Goal: Task Accomplishment & Management: Contribute content

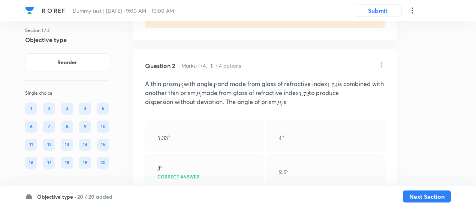
scroll to position [553, 0]
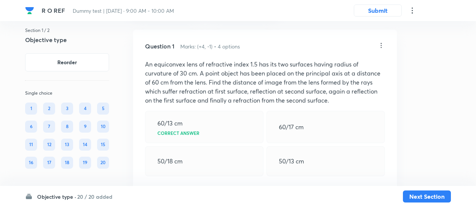
scroll to position [39, 0]
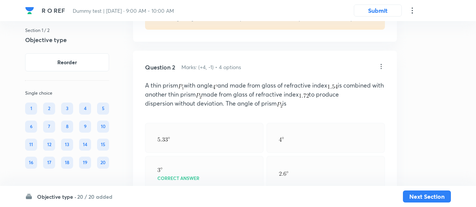
scroll to position [551, 0]
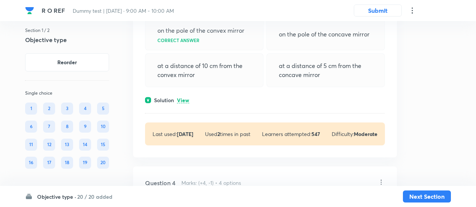
scroll to position [1180, 0]
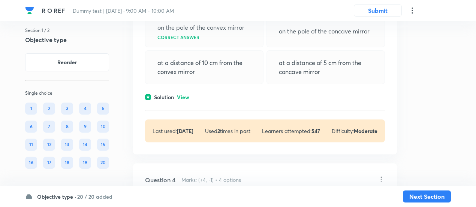
click at [183, 95] on p "View" at bounding box center [183, 98] width 12 height 6
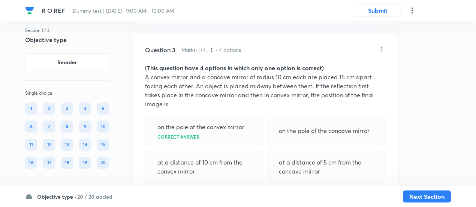
scroll to position [1080, 0]
click at [200, 101] on p "A convex mirror and a concave mirror of radius 10 cm each are placed 15 cm apar…" at bounding box center [265, 91] width 240 height 36
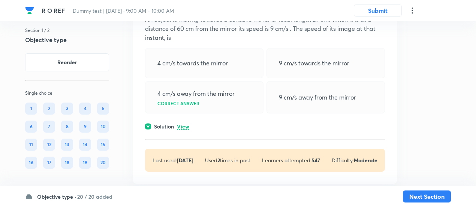
scroll to position [1765, 0]
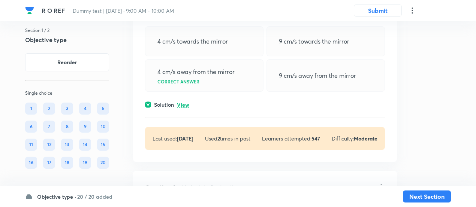
click at [187, 102] on p "View" at bounding box center [183, 105] width 12 height 6
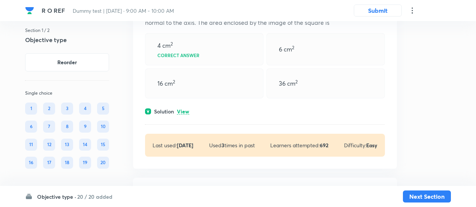
scroll to position [2483, 0]
click at [184, 108] on p "View" at bounding box center [183, 111] width 12 height 6
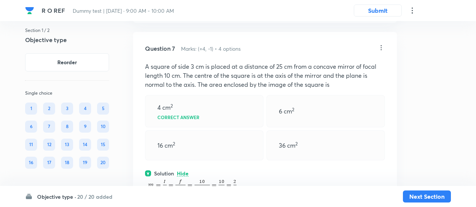
scroll to position [2419, 0]
click at [201, 91] on div "Question 7 Marks: (+4, -1) • 4 options A square of side 3 cm is placed at a dis…" at bounding box center [265, 164] width 264 height 264
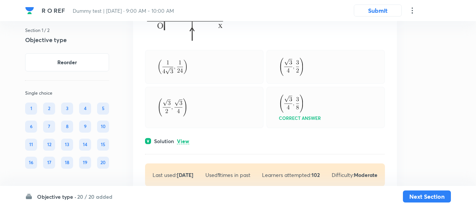
scroll to position [4142, 0]
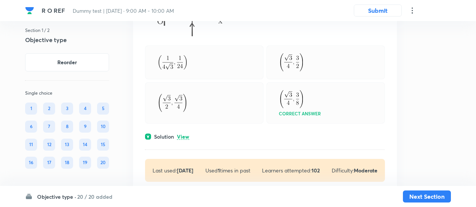
click at [180, 134] on p "View" at bounding box center [183, 137] width 12 height 6
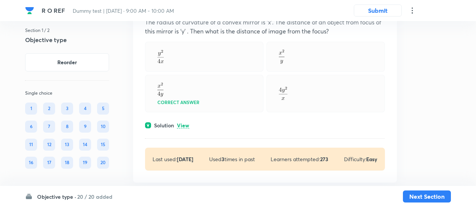
scroll to position [4453, 0]
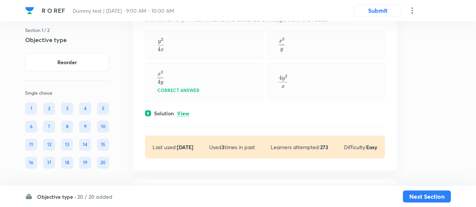
click at [184, 111] on p "View" at bounding box center [183, 114] width 12 height 6
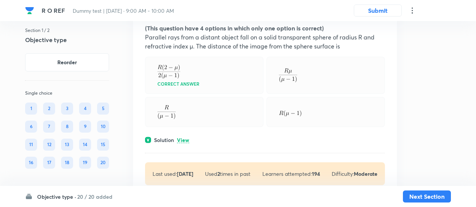
scroll to position [4783, 0]
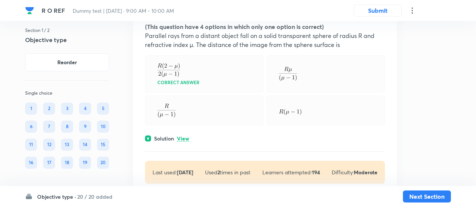
click at [184, 136] on p "View" at bounding box center [183, 139] width 12 height 6
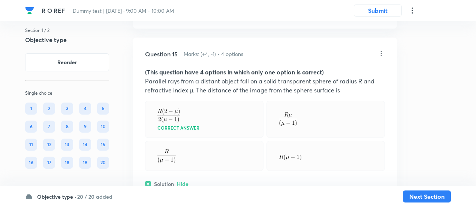
scroll to position [4736, 0]
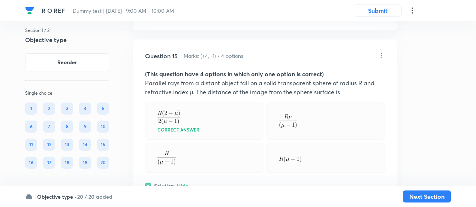
click at [209, 104] on div "Correct answer" at bounding box center [204, 121] width 119 height 38
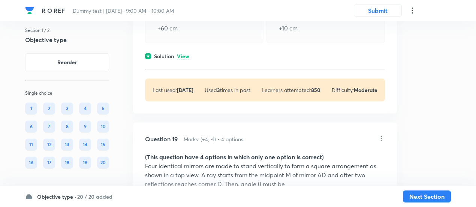
scroll to position [5853, 0]
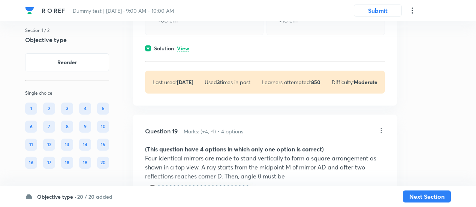
click at [181, 51] on p "View" at bounding box center [183, 49] width 12 height 6
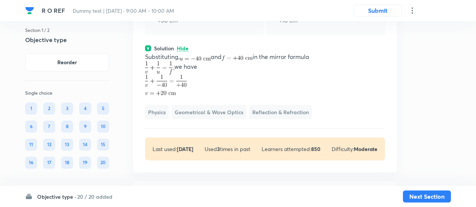
scroll to position [5776, 0]
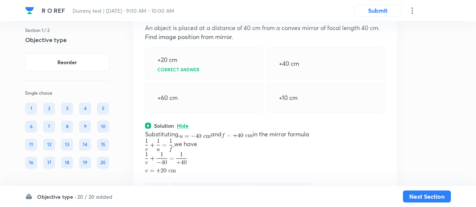
click at [203, 41] on p "An object is placed at a distance of 40 cm from a convex mirror of focal length…" at bounding box center [265, 32] width 240 height 18
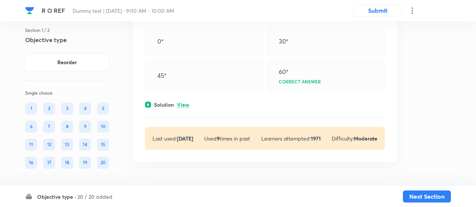
scroll to position [6550, 0]
click at [432, 197] on button "Next Section" at bounding box center [427, 195] width 48 height 12
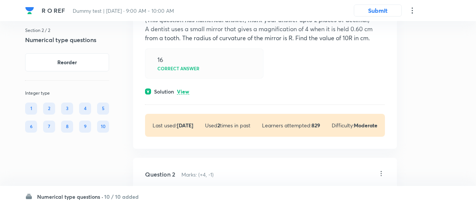
scroll to position [101, 0]
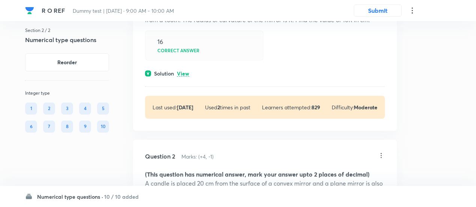
click at [184, 71] on p "View" at bounding box center [183, 74] width 12 height 6
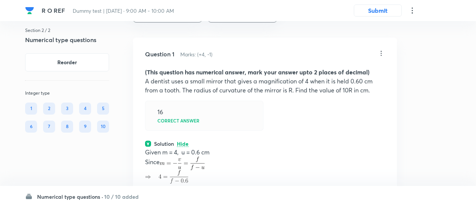
scroll to position [31, 0]
click at [184, 102] on div "16 Correct answer" at bounding box center [204, 116] width 119 height 30
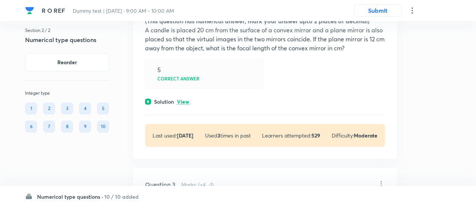
scroll to position [353, 0]
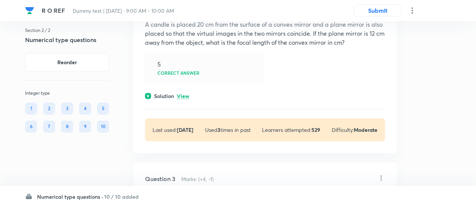
click at [184, 101] on div "Question 2 Marks: (+4, -1) (This question has numerical answer, mark your answe…" at bounding box center [265, 67] width 264 height 172
click at [184, 97] on p "View" at bounding box center [183, 96] width 12 height 6
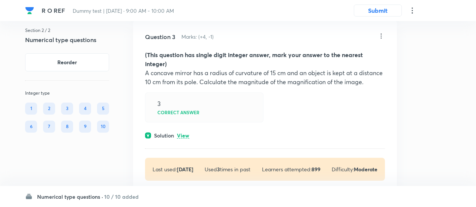
scroll to position [570, 0]
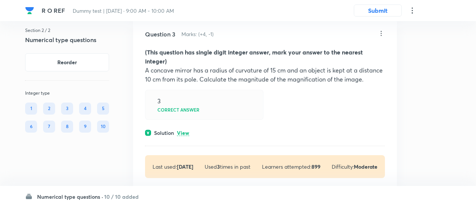
click at [184, 130] on p "View" at bounding box center [183, 133] width 12 height 6
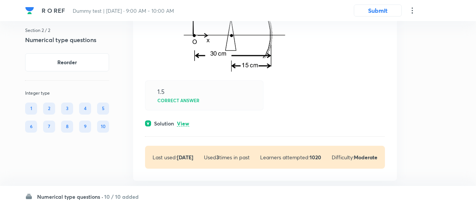
scroll to position [933, 0]
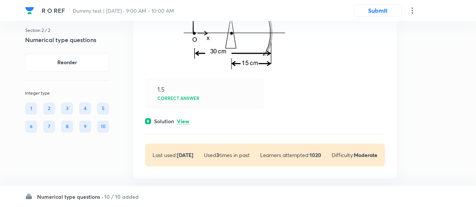
click at [184, 124] on p "View" at bounding box center [183, 122] width 12 height 6
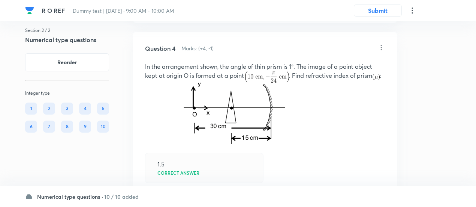
scroll to position [858, 0]
click at [209, 62] on p "In the arrangement shown, the angle of thin prism is 1°. The image of a point o…" at bounding box center [265, 72] width 240 height 21
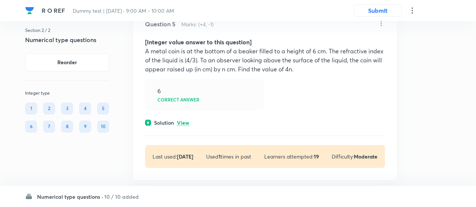
scroll to position [1340, 0]
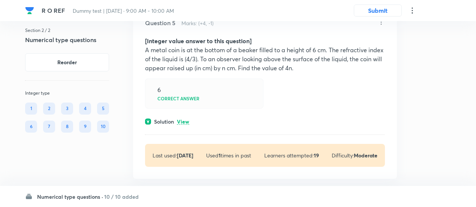
click at [185, 125] on p "View" at bounding box center [183, 122] width 12 height 6
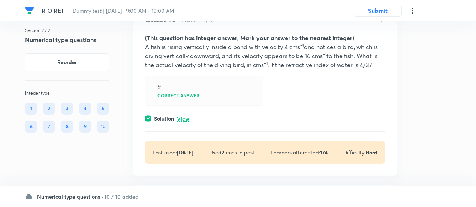
click at [185, 122] on p "View" at bounding box center [183, 119] width 12 height 6
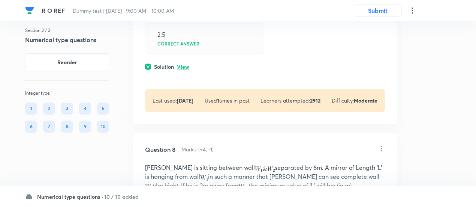
scroll to position [2146, 0]
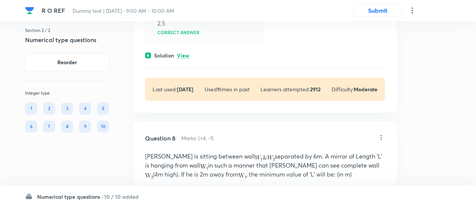
click at [185, 59] on p "View" at bounding box center [183, 56] width 12 height 6
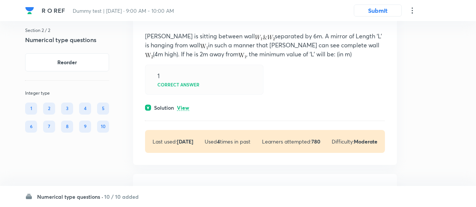
scroll to position [2374, 0]
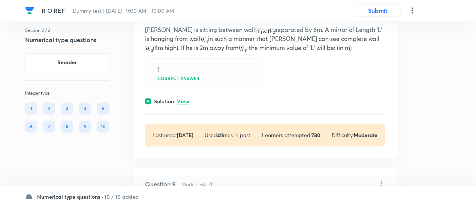
click at [184, 104] on p "View" at bounding box center [183, 102] width 12 height 6
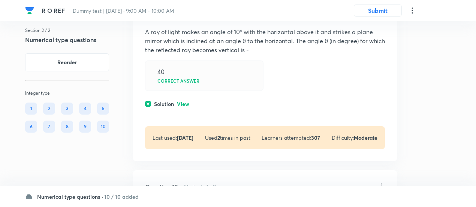
scroll to position [2671, 0]
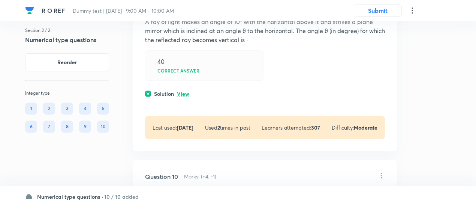
click at [185, 97] on p "View" at bounding box center [183, 94] width 12 height 6
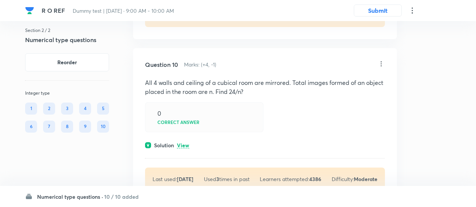
scroll to position [2925, 0]
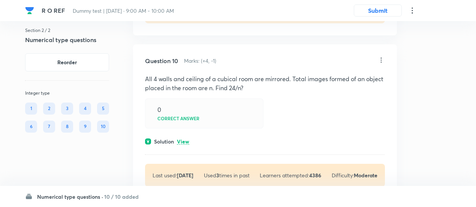
click at [186, 144] on p "View" at bounding box center [183, 142] width 12 height 6
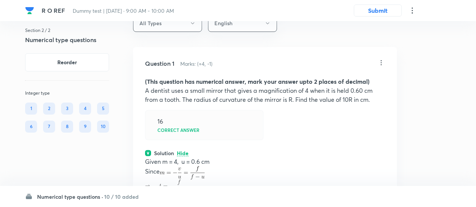
scroll to position [20, 0]
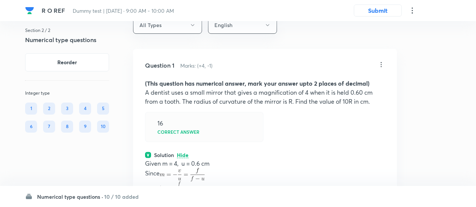
click at [216, 85] on strong "(This question has numerical answer, mark your answer upto 2 places of decimal)" at bounding box center [257, 83] width 225 height 8
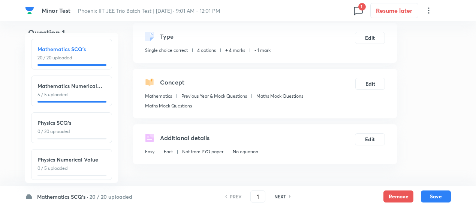
click at [51, 126] on h6 "Physics SCQ's" at bounding box center [72, 123] width 68 height 8
type input "26"
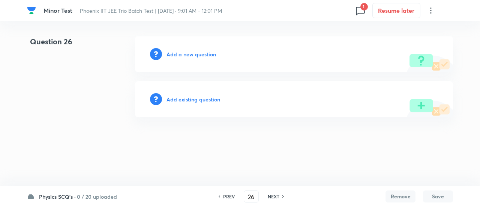
click at [201, 100] on h6 "Add existing question" at bounding box center [194, 99] width 54 height 8
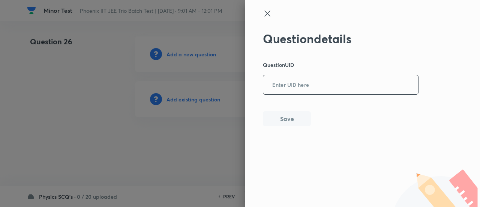
click at [290, 90] on input "text" at bounding box center [340, 85] width 155 height 18
paste input "FVRR5"
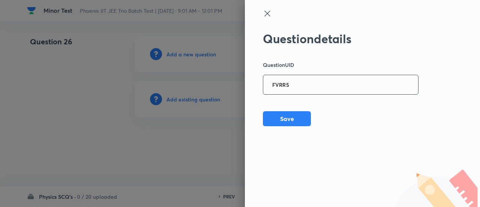
type input "FVRR5"
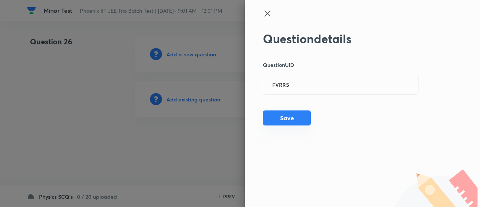
click at [290, 116] on button "Save" at bounding box center [287, 117] width 48 height 15
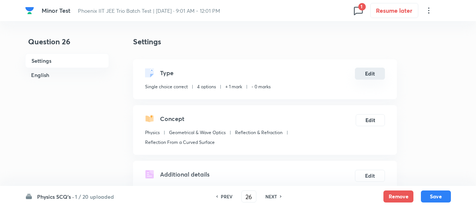
click at [371, 73] on button "Edit" at bounding box center [370, 74] width 30 height 12
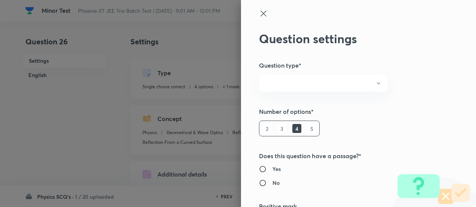
radio input "true"
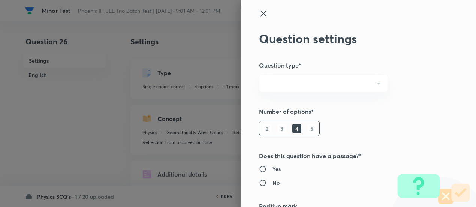
radio input "true"
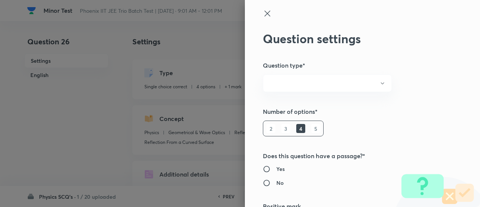
type input "1"
type input "0"
type input "Physics"
type input "Geometrical & Wave Optics"
type input "Reflection & Refraction"
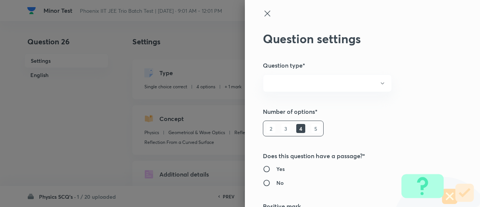
type input "Reflection From a Curved Surface"
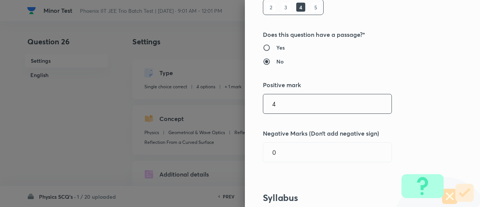
type input "4"
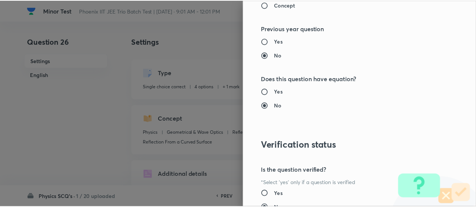
scroll to position [813, 0]
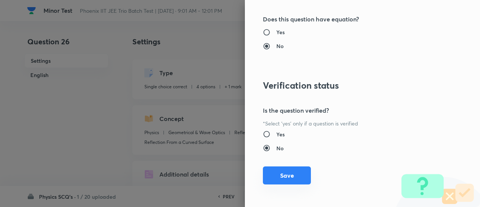
type input "1"
click at [284, 179] on button "Save" at bounding box center [287, 175] width 48 height 18
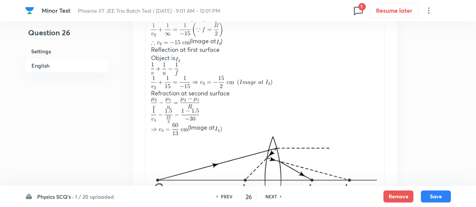
scroll to position [1079, 0]
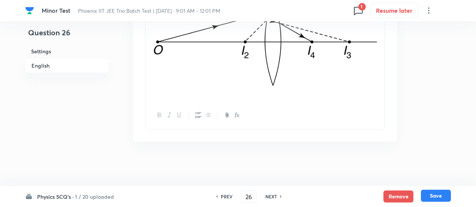
click at [432, 196] on button "Save" at bounding box center [436, 195] width 30 height 12
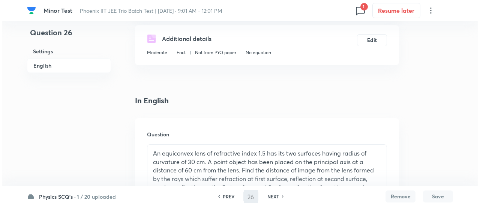
scroll to position [0, 0]
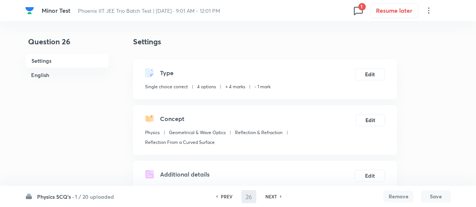
type input "27"
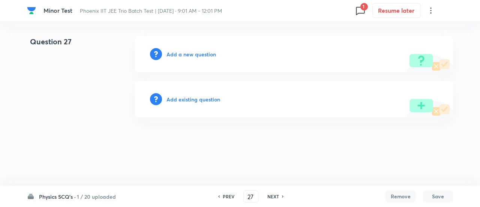
click at [198, 102] on h6 "Add existing question" at bounding box center [194, 99] width 54 height 8
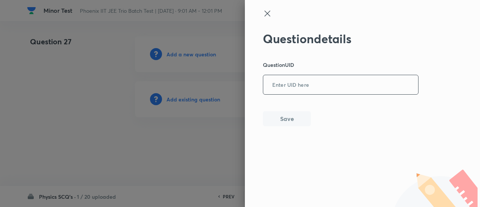
click at [292, 84] on input "text" at bounding box center [340, 85] width 155 height 18
paste input "BNPIL"
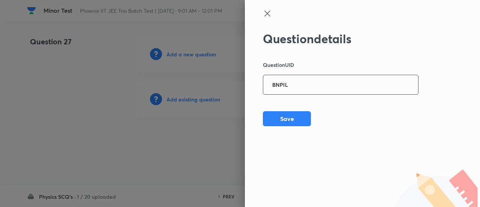
type input "BNPIL"
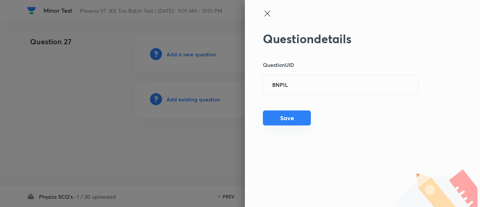
click at [283, 114] on button "Save" at bounding box center [287, 117] width 48 height 15
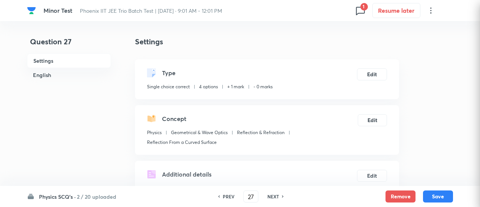
checkbox input "true"
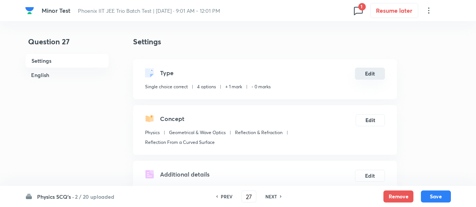
click at [368, 69] on button "Edit" at bounding box center [370, 74] width 30 height 12
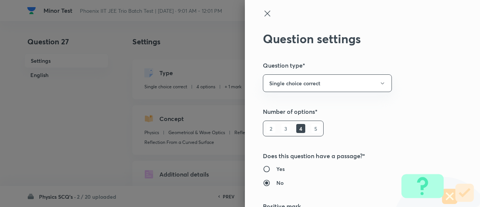
scroll to position [121, 0]
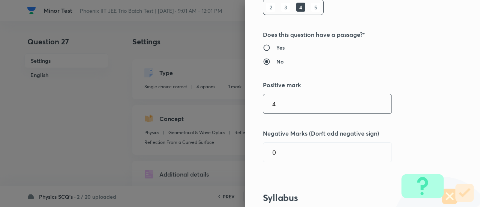
type input "4"
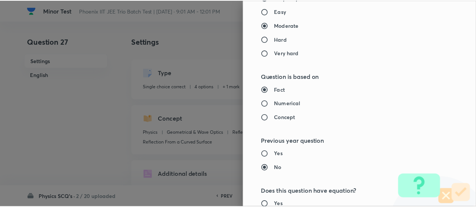
scroll to position [813, 0]
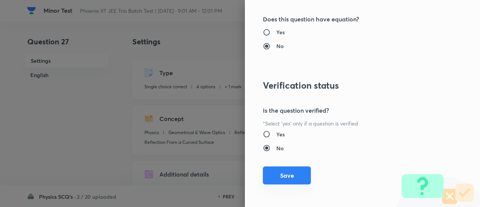
type input "1"
click at [288, 178] on button "Save" at bounding box center [287, 175] width 48 height 18
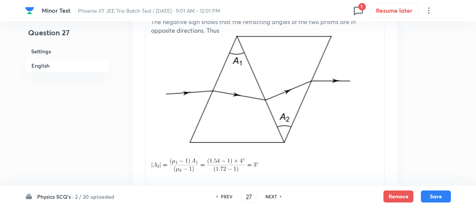
scroll to position [1051, 0]
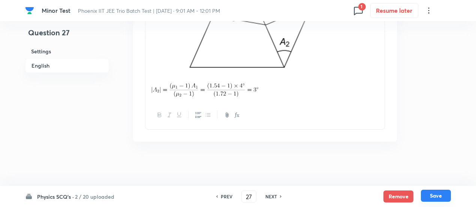
click at [442, 200] on button "Save" at bounding box center [436, 195] width 30 height 12
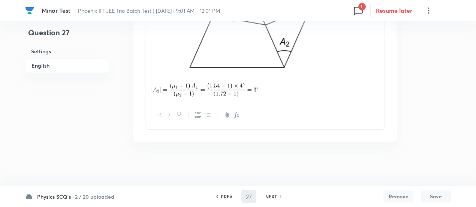
type input "28"
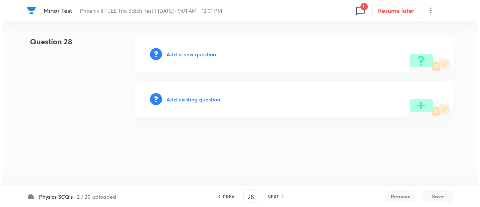
scroll to position [0, 0]
click at [206, 96] on h6 "Add existing question" at bounding box center [194, 99] width 54 height 8
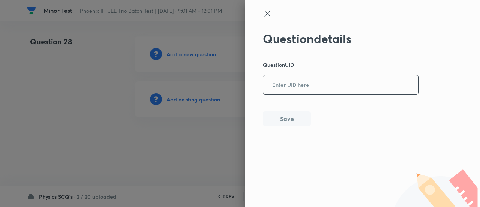
click at [309, 77] on input "text" at bounding box center [340, 85] width 155 height 18
paste input "TSFGX"
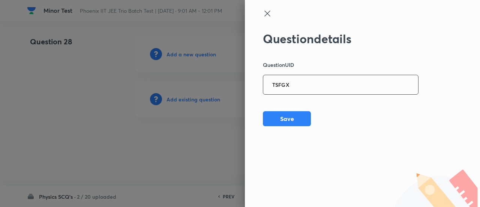
type input "TSFGX"
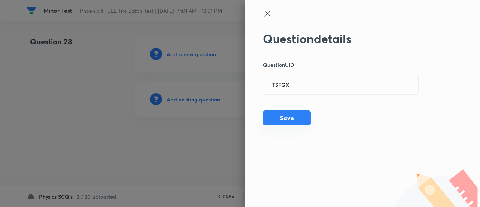
click at [288, 116] on button "Save" at bounding box center [287, 117] width 48 height 15
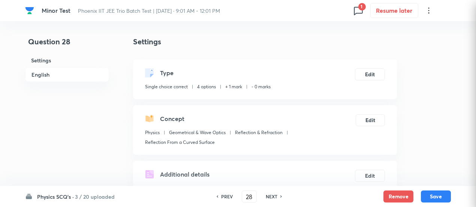
checkbox input "true"
click at [364, 72] on button "Edit" at bounding box center [370, 74] width 30 height 12
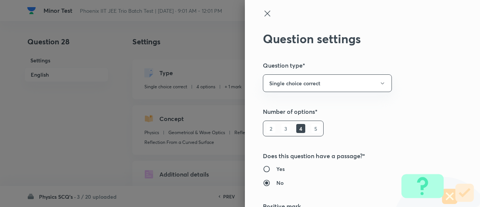
scroll to position [121, 0]
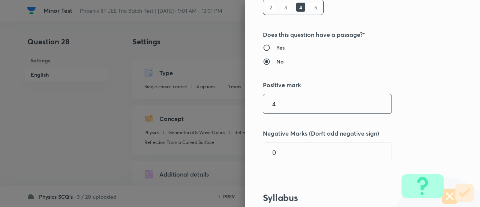
type input "4"
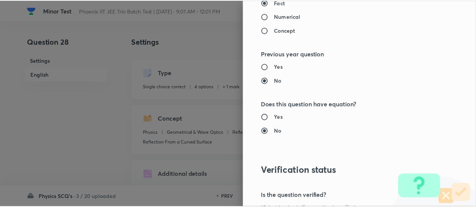
scroll to position [813, 0]
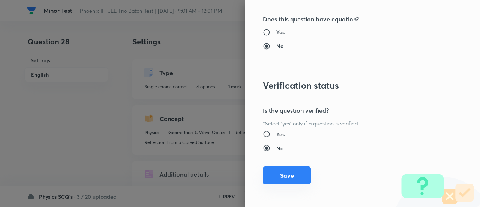
type input "1"
click at [284, 170] on button "Save" at bounding box center [287, 175] width 48 height 18
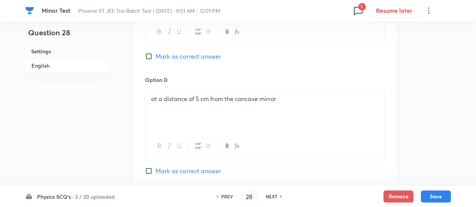
scroll to position [851, 0]
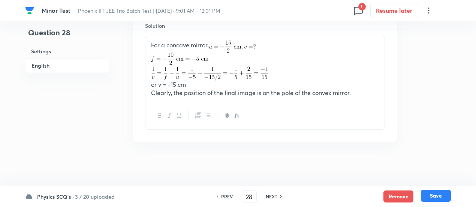
click at [449, 196] on button "Save" at bounding box center [436, 195] width 30 height 12
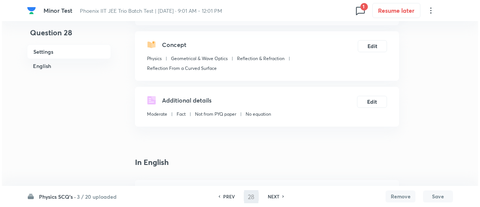
scroll to position [0, 0]
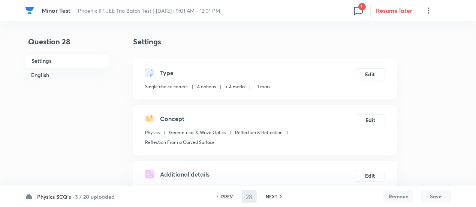
type input "29"
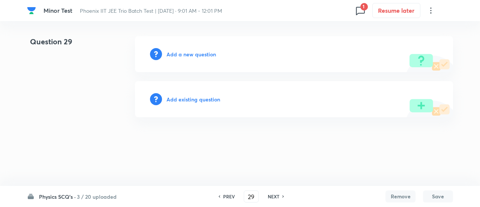
click at [194, 99] on h6 "Add existing question" at bounding box center [194, 99] width 54 height 8
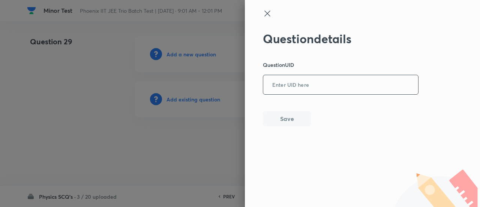
click at [268, 90] on input "text" at bounding box center [340, 85] width 155 height 18
paste input "71KUX"
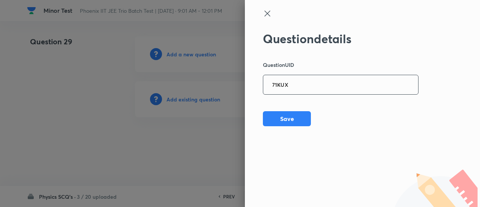
type input "71KUX"
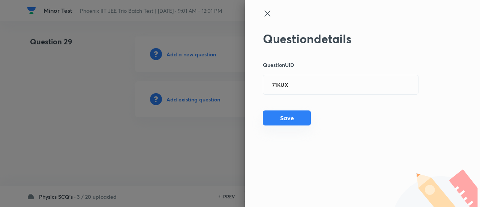
click at [297, 120] on button "Save" at bounding box center [287, 117] width 48 height 15
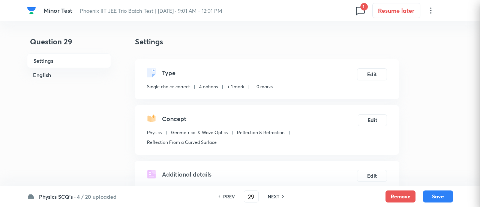
checkbox input "true"
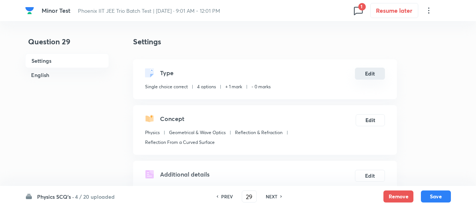
click at [370, 71] on button "Edit" at bounding box center [370, 74] width 30 height 12
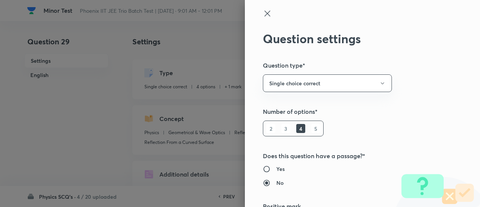
scroll to position [121, 0]
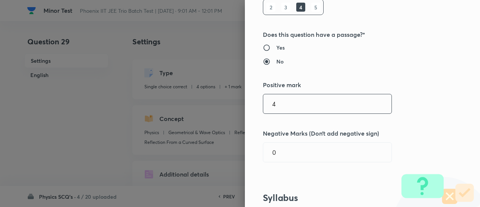
type input "4"
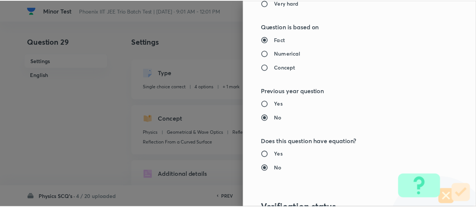
scroll to position [813, 0]
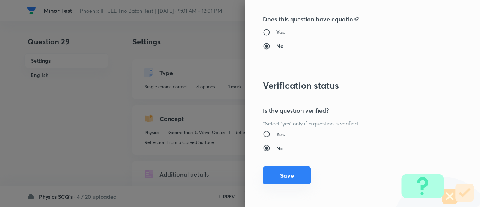
type input "1"
click at [288, 175] on button "Save" at bounding box center [287, 175] width 48 height 18
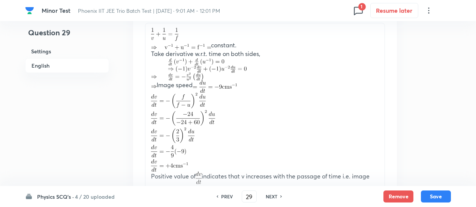
scroll to position [951, 0]
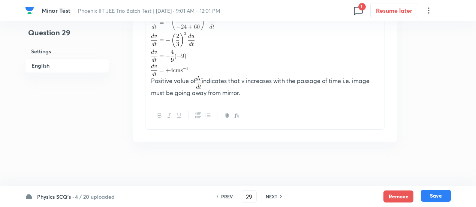
click at [438, 199] on button "Save" at bounding box center [436, 195] width 30 height 12
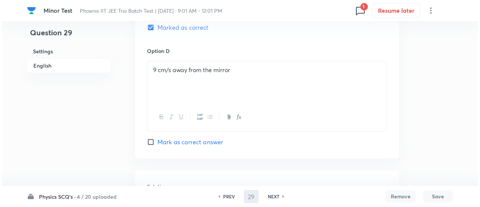
scroll to position [0, 0]
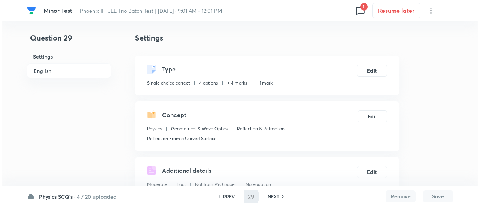
type input "30"
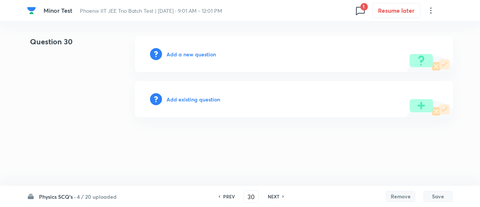
click at [200, 100] on h6 "Add existing question" at bounding box center [194, 99] width 54 height 8
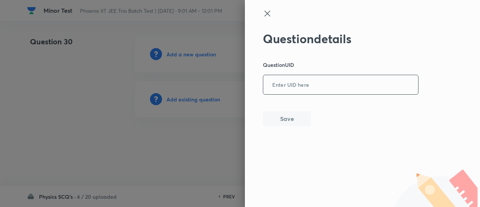
click at [287, 88] on input "text" at bounding box center [340, 85] width 155 height 18
paste input "W54I5"
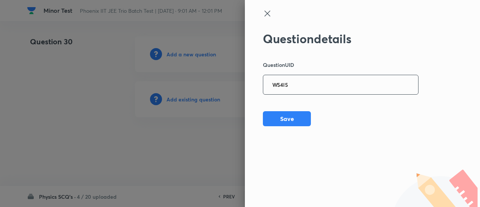
type input "W54I5"
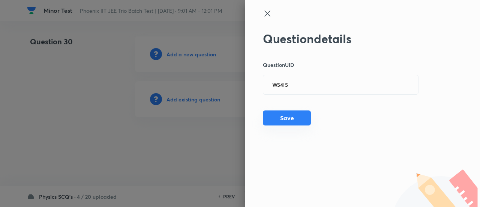
click at [305, 116] on button "Save" at bounding box center [287, 117] width 48 height 15
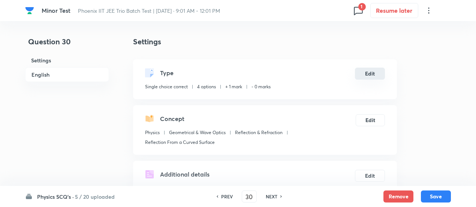
click at [373, 73] on button "Edit" at bounding box center [370, 74] width 30 height 12
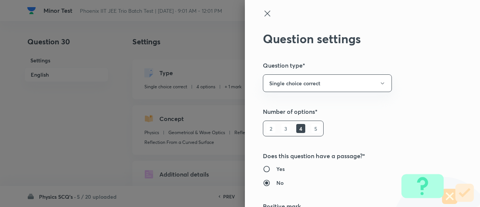
scroll to position [121, 0]
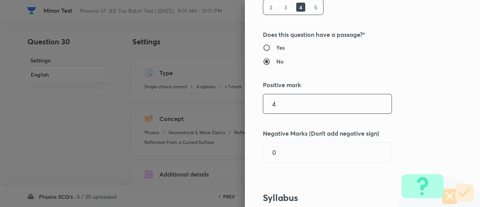
type input "4"
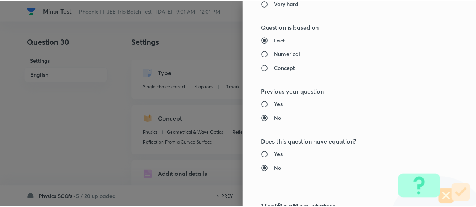
scroll to position [813, 0]
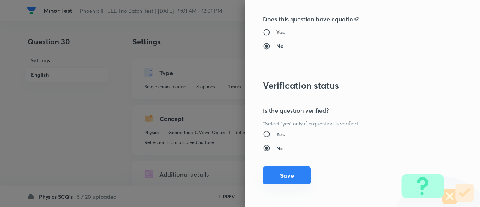
type input "1"
click at [291, 175] on button "Save" at bounding box center [287, 175] width 48 height 18
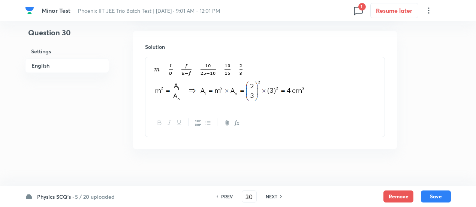
scroll to position [828, 0]
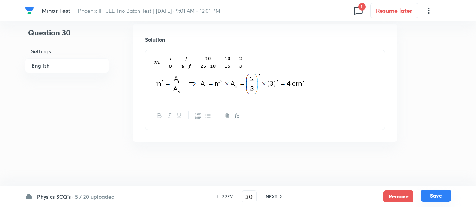
click at [440, 192] on button "Save" at bounding box center [436, 195] width 30 height 12
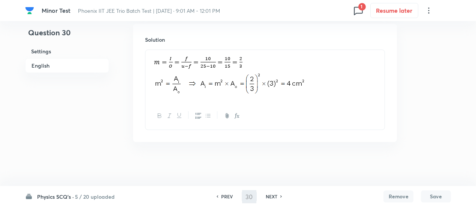
type input "31"
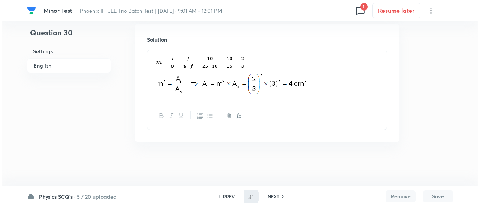
scroll to position [0, 0]
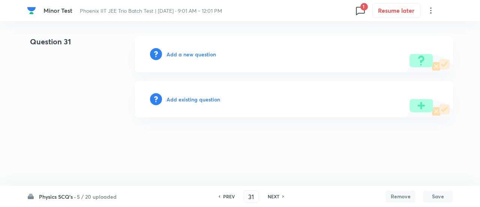
click at [204, 100] on h6 "Add existing question" at bounding box center [194, 99] width 54 height 8
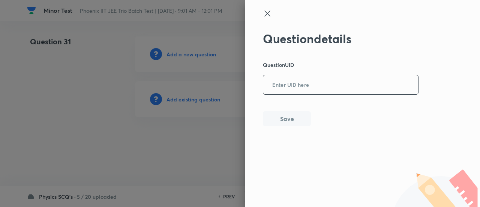
click at [300, 88] on input "text" at bounding box center [340, 85] width 155 height 18
paste input "2EAD0"
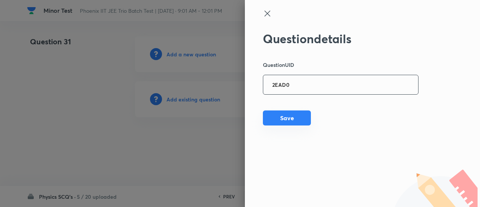
type input "2EAD0"
click at [300, 121] on button "Save" at bounding box center [287, 117] width 48 height 15
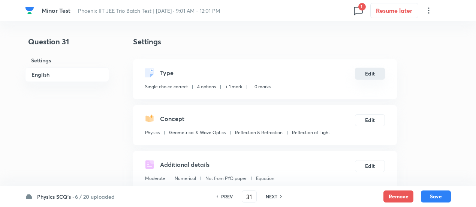
click at [373, 76] on button "Edit" at bounding box center [370, 74] width 30 height 12
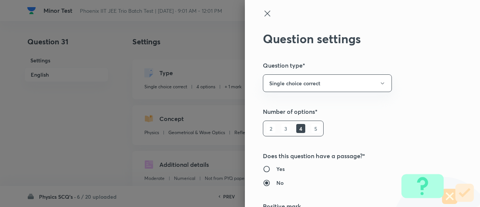
scroll to position [121, 0]
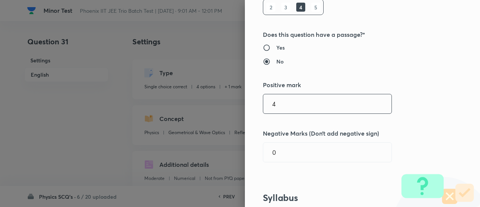
type input "4"
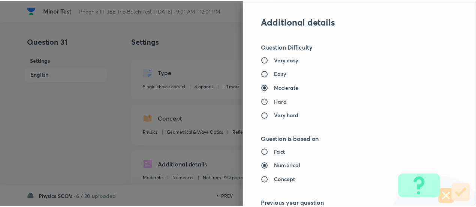
scroll to position [813, 0]
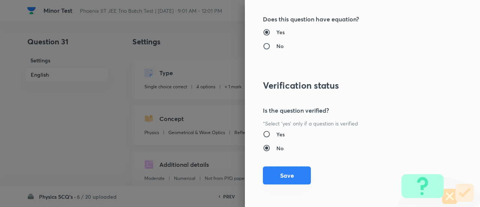
type input "1"
click at [291, 173] on button "Save" at bounding box center [287, 175] width 48 height 18
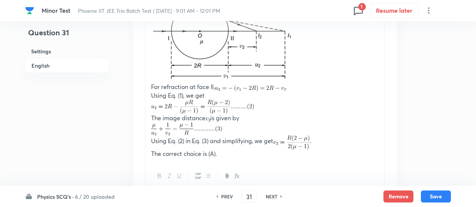
scroll to position [990, 0]
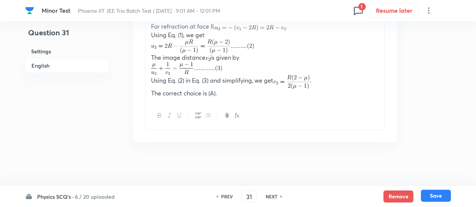
click at [442, 197] on button "Save" at bounding box center [436, 195] width 30 height 12
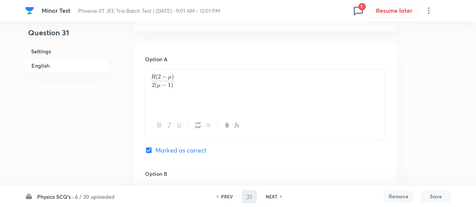
scroll to position [113, 0]
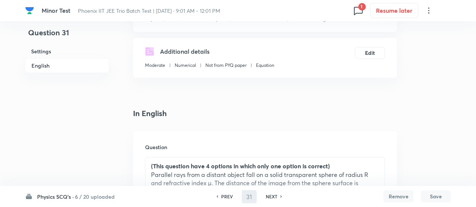
type input "32"
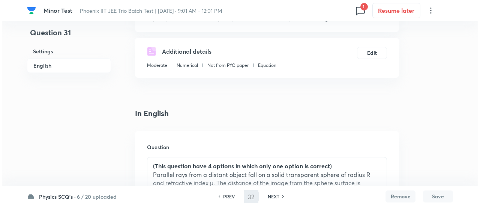
scroll to position [0, 0]
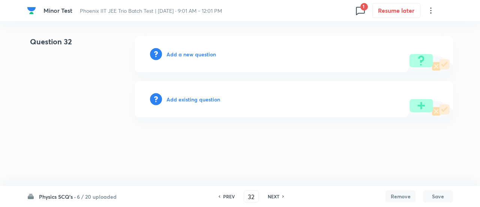
click at [213, 100] on h6 "Add existing question" at bounding box center [194, 99] width 54 height 8
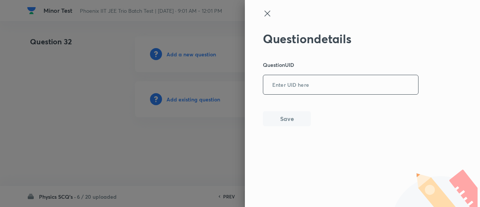
click at [326, 80] on input "text" at bounding box center [340, 85] width 155 height 18
paste input "4H37R"
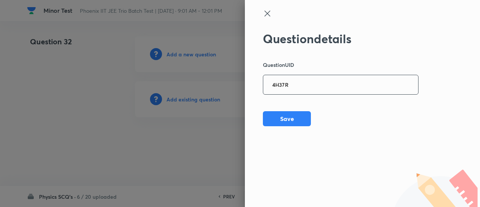
type input "4H37R"
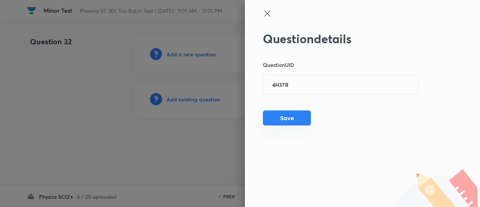
click at [283, 117] on button "Save" at bounding box center [287, 117] width 48 height 15
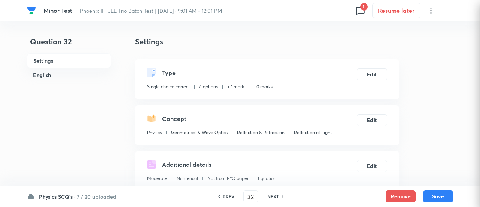
checkbox input "true"
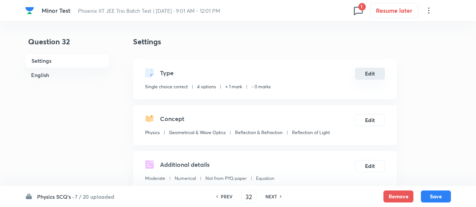
click at [365, 75] on button "Edit" at bounding box center [370, 74] width 30 height 12
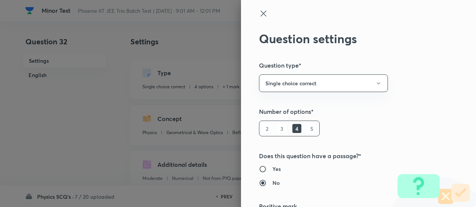
type input "1"
type input "0"
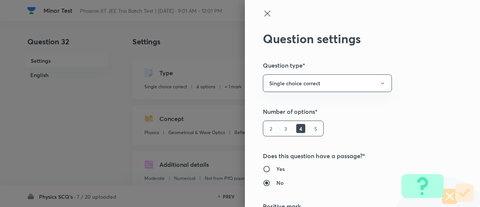
scroll to position [121, 0]
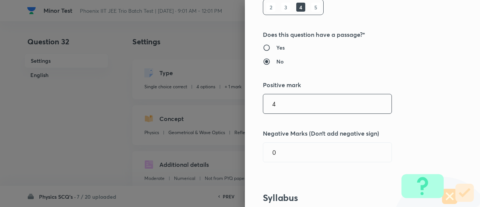
type input "4"
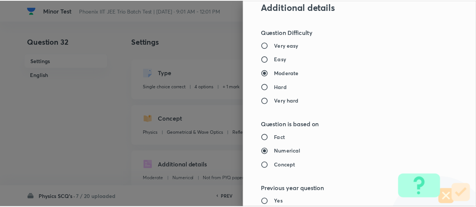
scroll to position [813, 0]
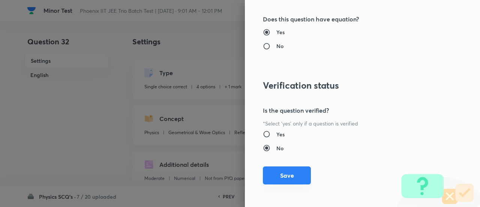
type input "1"
click at [284, 171] on button "Save" at bounding box center [287, 175] width 48 height 18
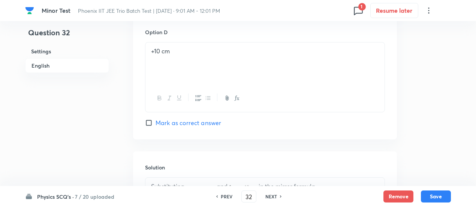
scroll to position [818, 0]
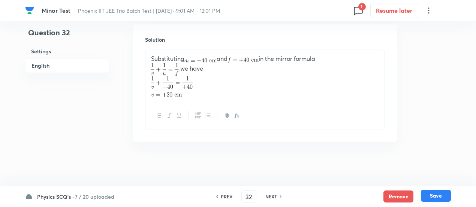
click at [440, 192] on button "Save" at bounding box center [436, 195] width 30 height 12
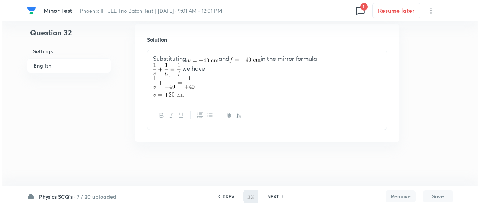
scroll to position [0, 0]
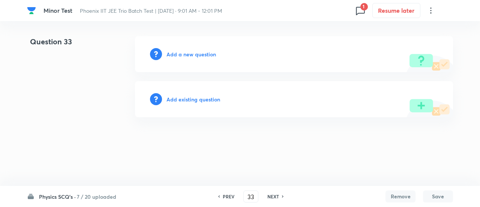
click at [70, 195] on h6 "Physics SCQ's ·" at bounding box center [57, 196] width 37 height 8
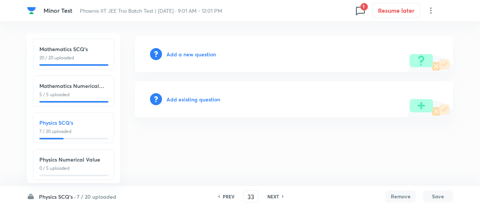
click at [68, 161] on h6 "Physics Numerical Value" at bounding box center [73, 159] width 68 height 8
type input "46"
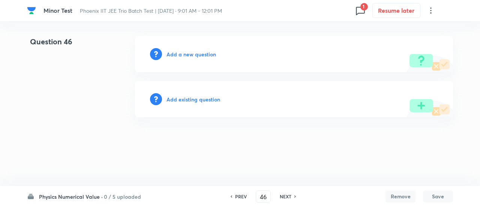
click at [205, 98] on h6 "Add existing question" at bounding box center [194, 99] width 54 height 8
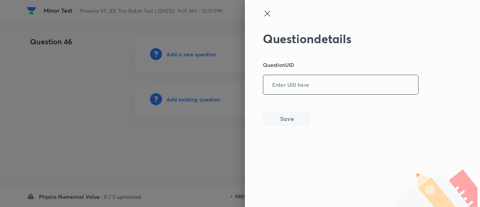
click at [304, 78] on input "text" at bounding box center [340, 85] width 155 height 18
paste input "OJ109"
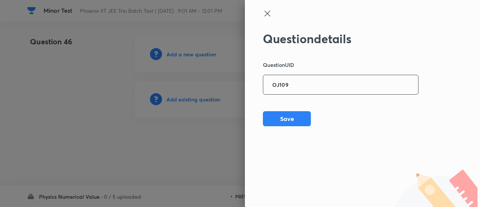
type input "OJ109"
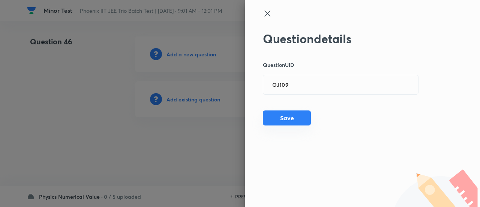
click at [297, 120] on button "Save" at bounding box center [287, 117] width 48 height 15
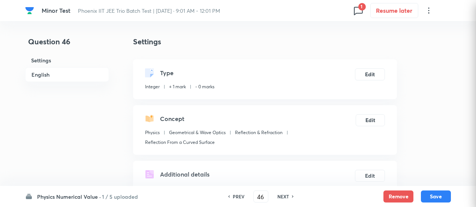
type input "1.5"
click at [375, 72] on button "Edit" at bounding box center [370, 74] width 30 height 12
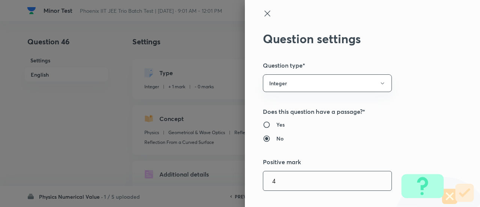
type input "4"
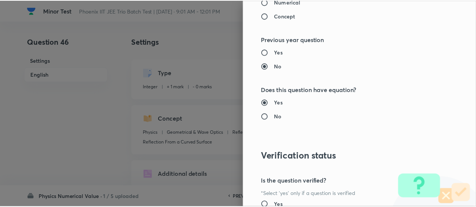
scroll to position [770, 0]
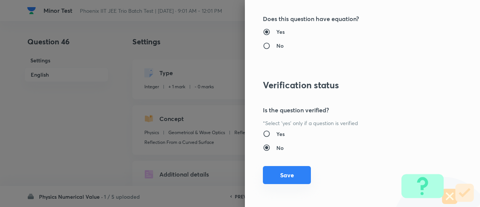
type input "1"
click at [284, 172] on button "Save" at bounding box center [287, 175] width 48 height 18
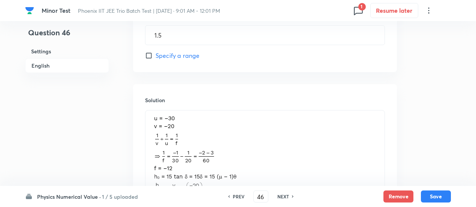
scroll to position [645, 0]
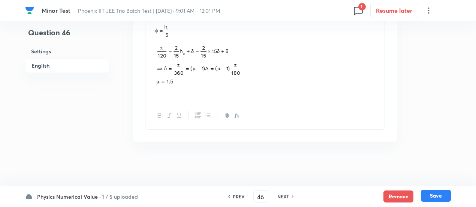
click at [438, 197] on button "Save" at bounding box center [436, 195] width 30 height 12
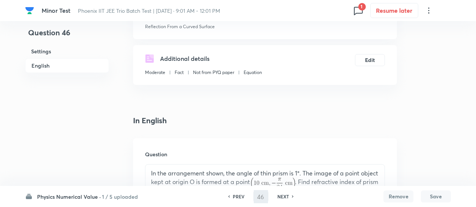
scroll to position [0, 0]
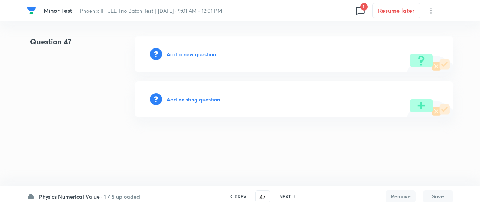
click at [113, 197] on h6 "1 / 5 uploaded" at bounding box center [122, 196] width 36 height 8
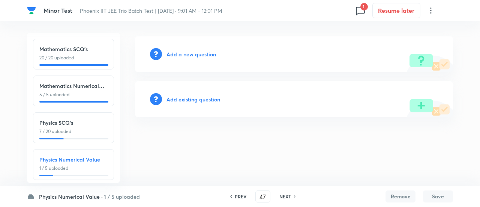
click at [86, 128] on p "7 / 20 uploaded" at bounding box center [73, 131] width 68 height 7
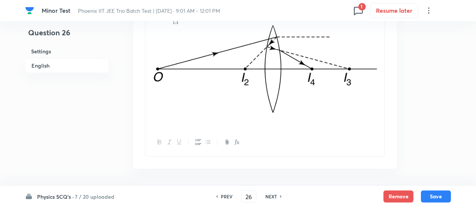
scroll to position [1062, 0]
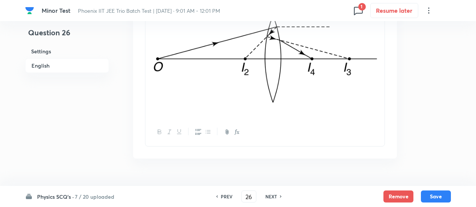
click at [273, 197] on h6 "NEXT" at bounding box center [272, 196] width 12 height 7
type input "27"
checkbox input "false"
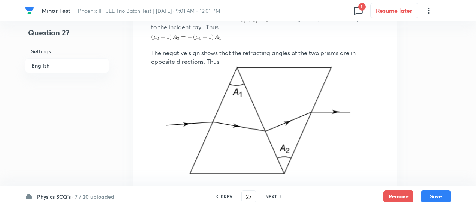
checkbox input "true"
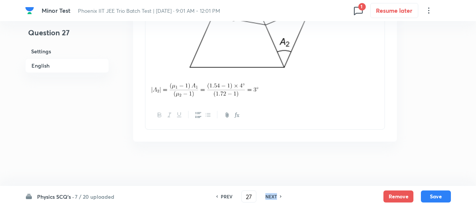
click at [273, 197] on h6 "NEXT" at bounding box center [272, 196] width 12 height 7
type input "28"
checkbox input "false"
checkbox input "true"
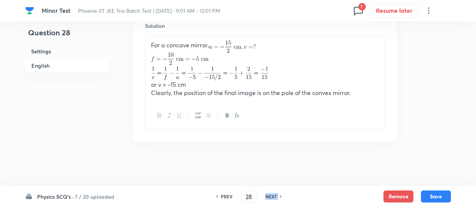
click at [273, 197] on h6 "NEXT" at bounding box center [272, 196] width 12 height 7
type input "29"
checkbox input "false"
checkbox input "true"
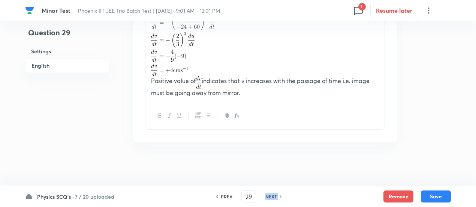
click at [273, 197] on h6 "NEXT" at bounding box center [272, 196] width 12 height 7
type input "30"
checkbox input "true"
checkbox input "false"
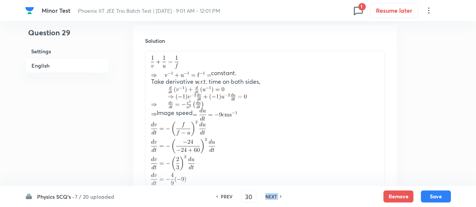
click at [273, 197] on h6 "NEXT" at bounding box center [272, 196] width 12 height 7
type input "31"
checkbox input "true"
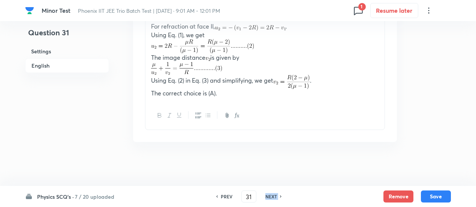
click at [273, 197] on h6 "NEXT" at bounding box center [272, 196] width 12 height 7
type input "32"
checkbox input "true"
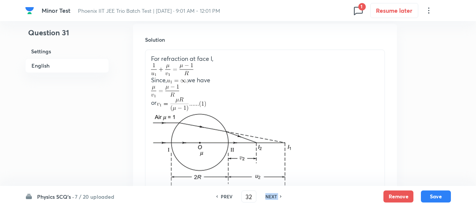
click at [273, 197] on h6 "NEXT" at bounding box center [272, 196] width 12 height 7
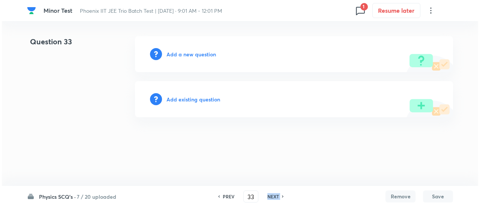
scroll to position [0, 0]
click at [273, 197] on h6 "NEXT" at bounding box center [273, 196] width 12 height 7
click at [223, 195] on h6 "PREV" at bounding box center [229, 196] width 12 height 7
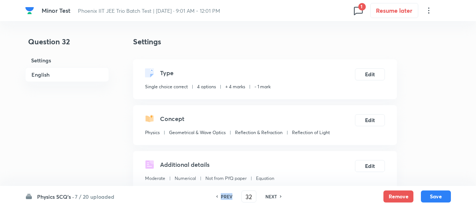
click at [222, 195] on h6 "PREV" at bounding box center [227, 196] width 12 height 7
type input "31"
checkbox input "true"
click at [267, 194] on h6 "NEXT" at bounding box center [272, 196] width 12 height 7
type input "32"
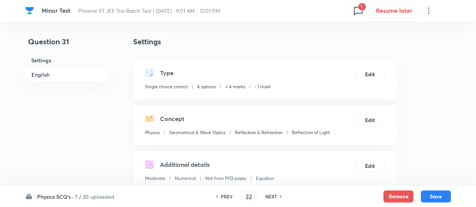
checkbox input "true"
click at [267, 194] on h6 "NEXT" at bounding box center [272, 196] width 12 height 7
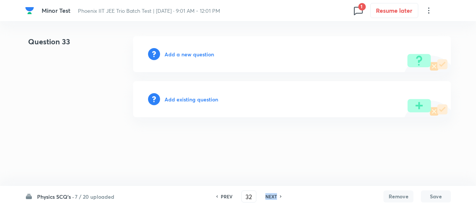
type input "33"
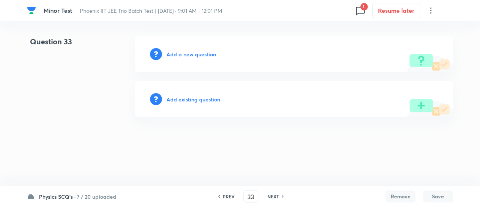
click at [212, 100] on h6 "Add existing question" at bounding box center [194, 99] width 54 height 8
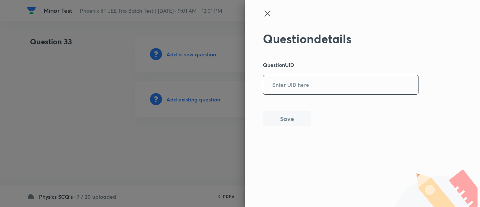
click at [335, 77] on input "text" at bounding box center [340, 85] width 155 height 18
paste input "VSGXJ"
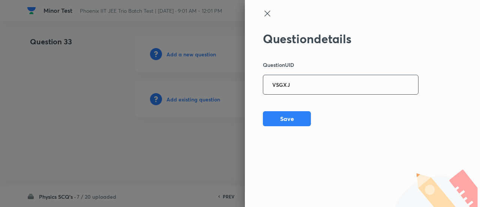
type input "VSGXJ"
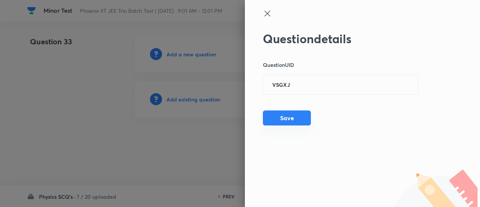
click at [291, 115] on button "Save" at bounding box center [287, 117] width 48 height 15
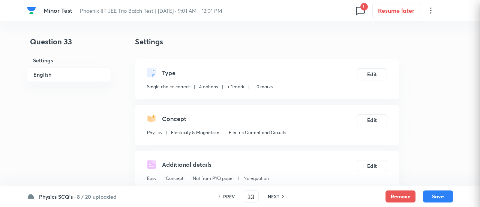
checkbox input "true"
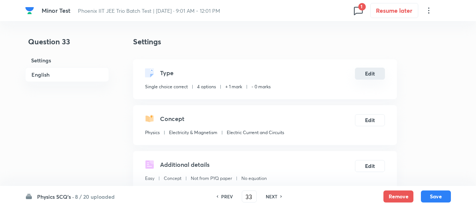
click at [380, 74] on button "Edit" at bounding box center [370, 74] width 30 height 12
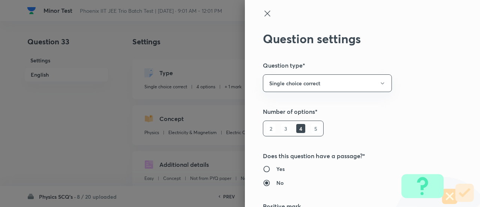
scroll to position [121, 0]
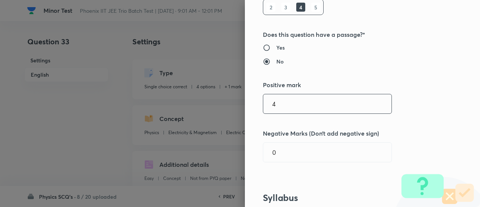
type input "4"
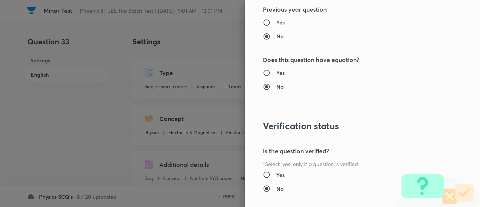
scroll to position [813, 0]
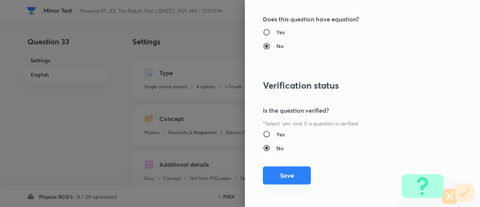
type input "1"
click at [282, 177] on button "Save" at bounding box center [287, 175] width 48 height 18
checkbox input "false"
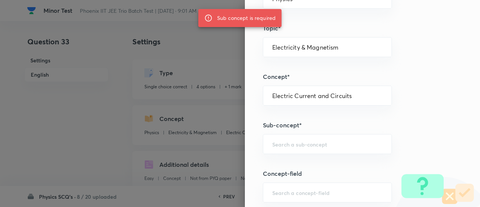
scroll to position [0, 0]
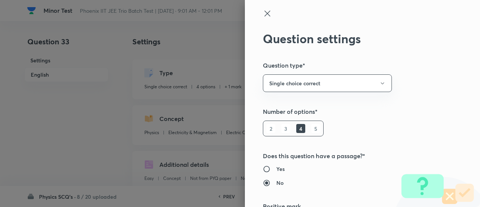
click at [266, 16] on icon at bounding box center [267, 13] width 9 height 9
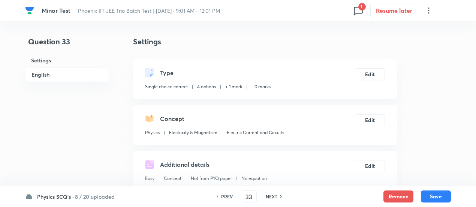
click at [228, 198] on h6 "PREV" at bounding box center [227, 196] width 12 height 7
type input "32"
checkbox input "true"
click at [274, 197] on h6 "NEXT" at bounding box center [272, 196] width 12 height 7
type input "33"
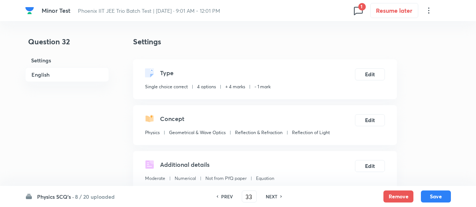
checkbox input "false"
checkbox input "true"
click at [382, 74] on button "Edit" at bounding box center [370, 74] width 30 height 12
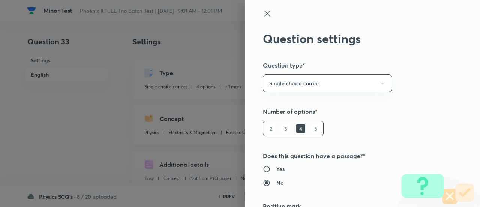
scroll to position [121, 0]
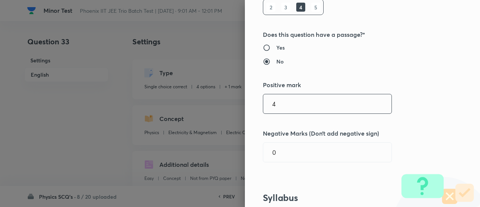
type input "4"
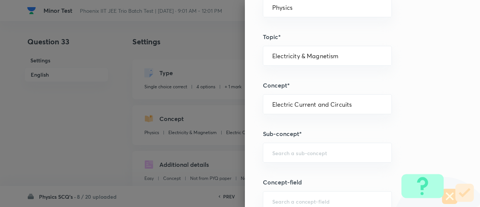
scroll to position [356, 0]
type input "1"
click at [330, 150] on input "text" at bounding box center [327, 152] width 110 height 7
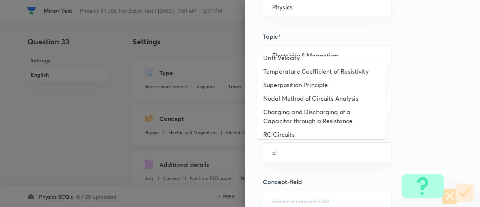
scroll to position [0, 0]
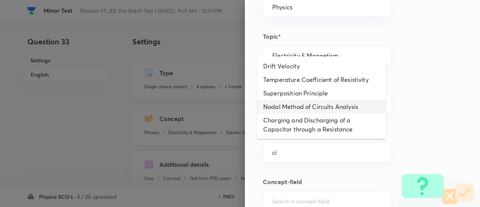
click at [311, 102] on li "Nodal Method of Circuits Analysis" at bounding box center [321, 107] width 129 height 14
type input "Nodal Method of Circuits Analysis"
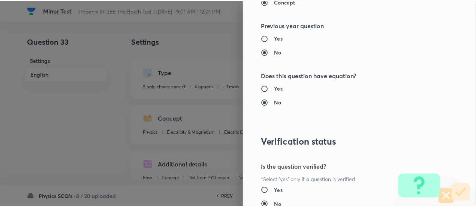
scroll to position [813, 0]
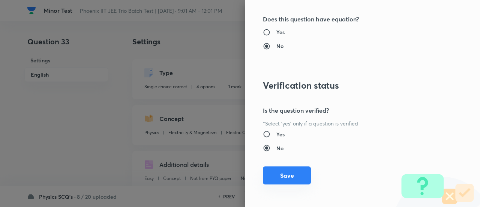
click at [295, 174] on button "Save" at bounding box center [287, 175] width 48 height 18
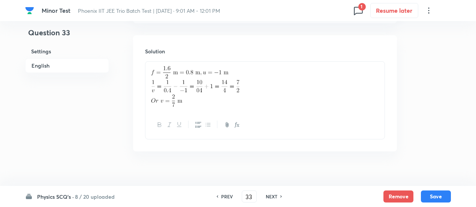
scroll to position [815, 0]
click at [442, 197] on button "Save" at bounding box center [436, 195] width 30 height 12
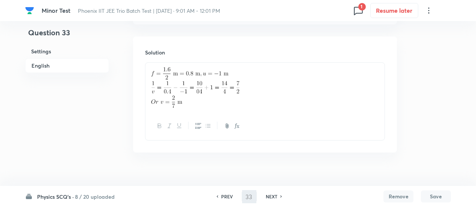
type input "34"
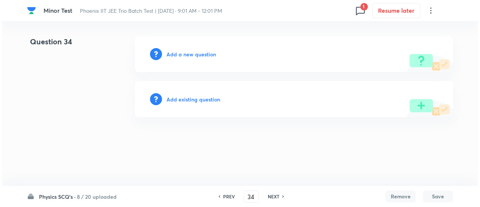
scroll to position [0, 0]
click at [209, 97] on h6 "Add existing question" at bounding box center [194, 99] width 54 height 8
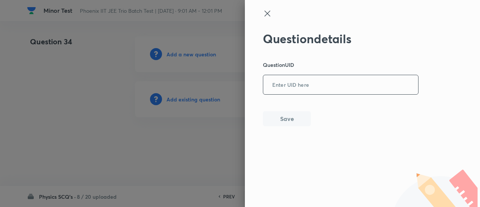
click at [302, 88] on input "text" at bounding box center [340, 85] width 155 height 18
paste input "5M5XP"
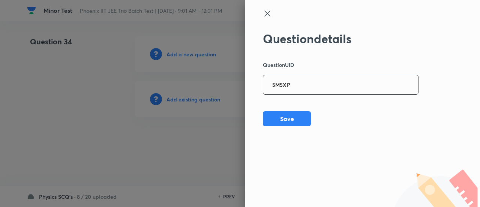
type input "5M5XP"
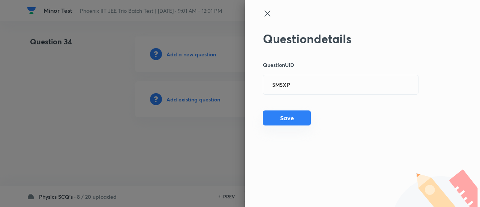
click at [297, 120] on button "Save" at bounding box center [287, 117] width 48 height 15
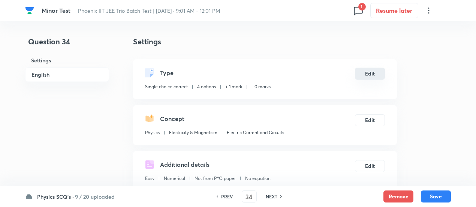
click at [364, 71] on button "Edit" at bounding box center [370, 74] width 30 height 12
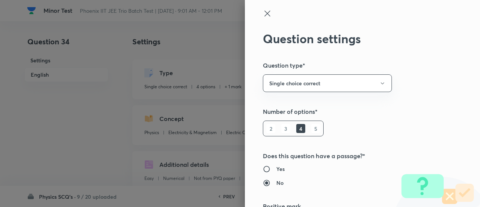
scroll to position [121, 0]
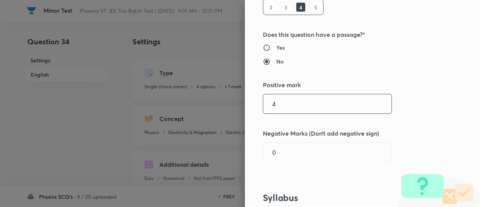
type input "4"
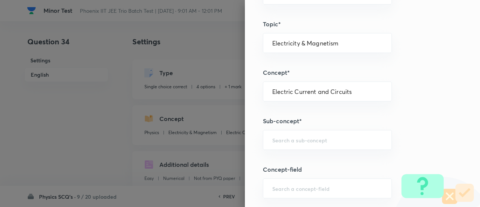
scroll to position [813, 0]
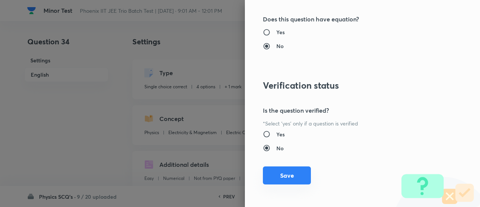
type input "1"
click at [290, 170] on button "Save" at bounding box center [287, 175] width 48 height 18
checkbox input "false"
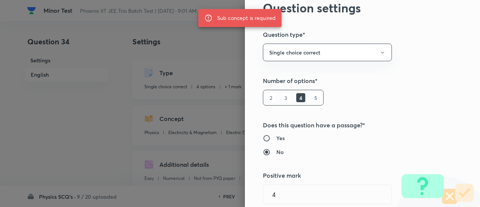
scroll to position [0, 0]
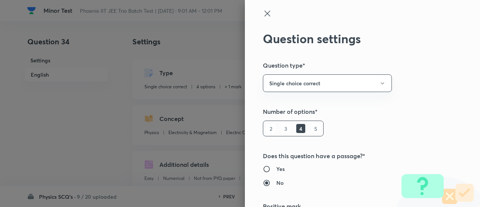
click at [263, 14] on icon at bounding box center [267, 13] width 9 height 9
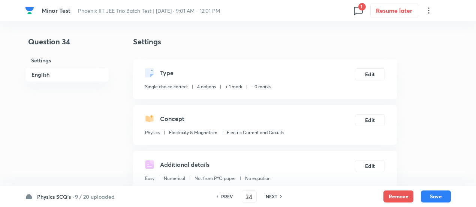
click at [222, 195] on h6 "PREV" at bounding box center [227, 196] width 12 height 7
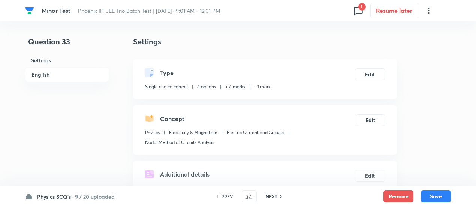
type input "33"
checkbox input "true"
click at [268, 196] on h6 "NEXT" at bounding box center [272, 196] width 12 height 7
type input "34"
checkbox input "true"
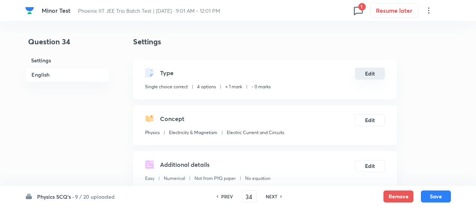
click at [364, 77] on button "Edit" at bounding box center [370, 74] width 30 height 12
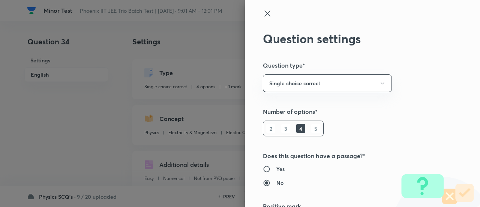
scroll to position [121, 0]
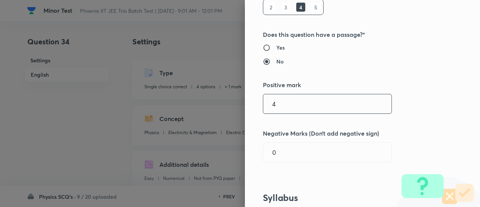
type input "4"
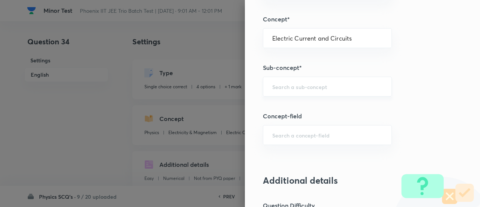
scroll to position [423, 0]
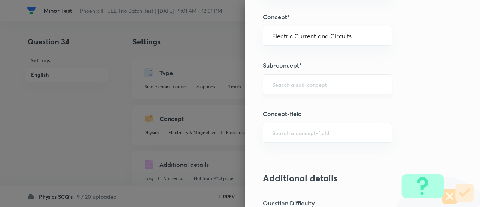
type input "1"
click at [339, 81] on input "text" at bounding box center [327, 84] width 110 height 7
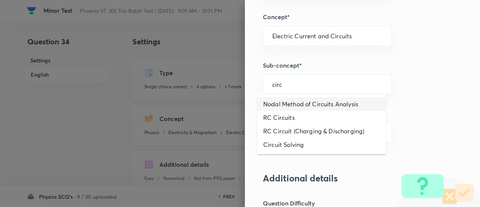
click at [295, 101] on li "Nodal Method of Circuits Analysis" at bounding box center [321, 104] width 129 height 14
type input "Nodal Method of Circuits Analysis"
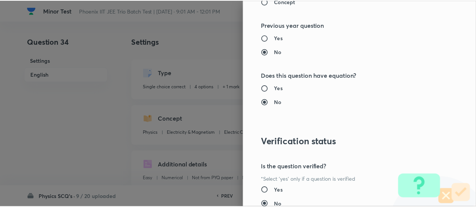
scroll to position [813, 0]
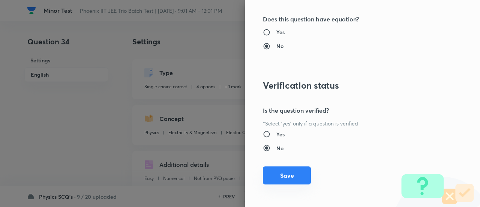
click at [293, 175] on button "Save" at bounding box center [287, 175] width 48 height 18
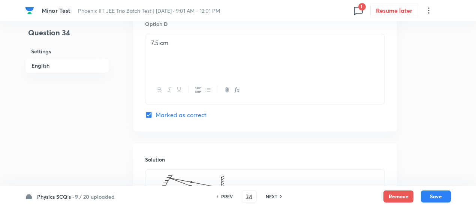
scroll to position [947, 0]
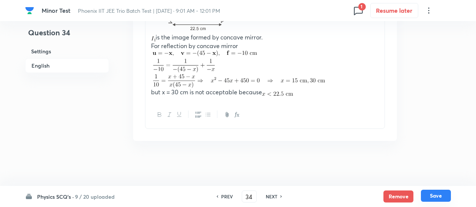
click at [435, 193] on button "Save" at bounding box center [436, 195] width 30 height 12
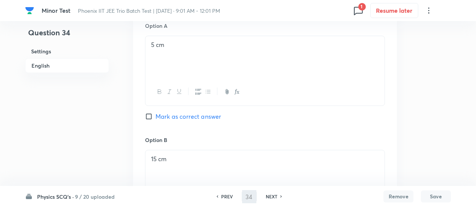
scroll to position [214, 0]
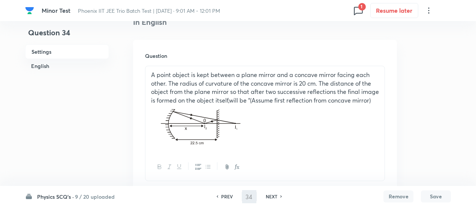
type input "35"
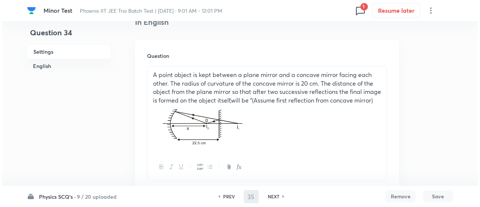
scroll to position [0, 0]
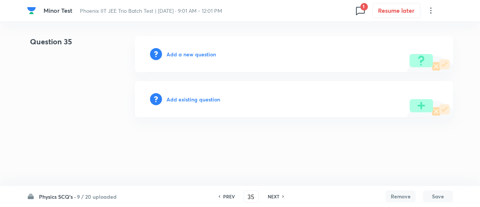
click at [198, 99] on h6 "Add existing question" at bounding box center [194, 99] width 54 height 8
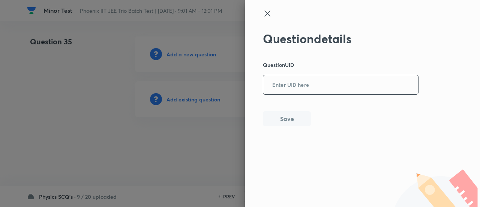
click at [321, 86] on input "text" at bounding box center [340, 85] width 155 height 18
paste input "DKVQA"
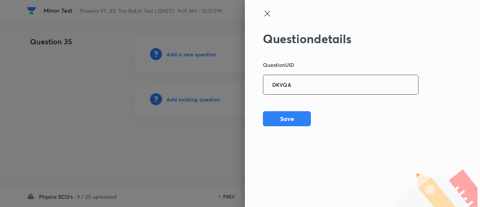
type input "DKVQA"
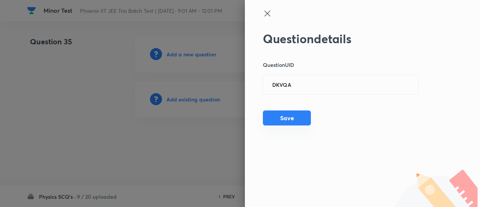
click at [293, 117] on button "Save" at bounding box center [287, 117] width 48 height 15
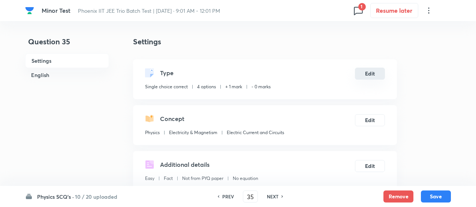
click at [377, 78] on button "Edit" at bounding box center [370, 74] width 30 height 12
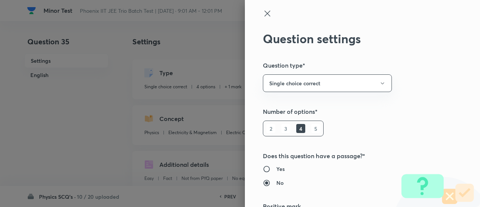
scroll to position [121, 0]
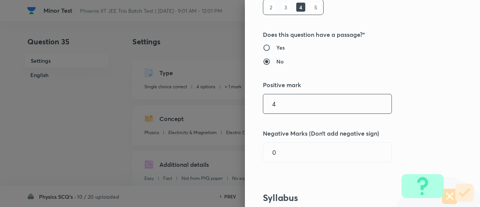
type input "4"
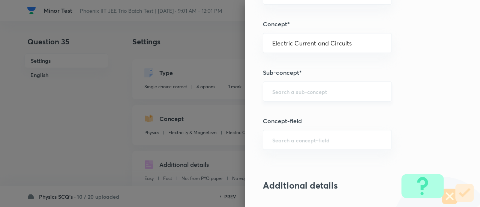
scroll to position [417, 0]
click at [356, 84] on div "​" at bounding box center [327, 90] width 129 height 20
type input "1"
click at [356, 84] on div "​" at bounding box center [327, 90] width 129 height 20
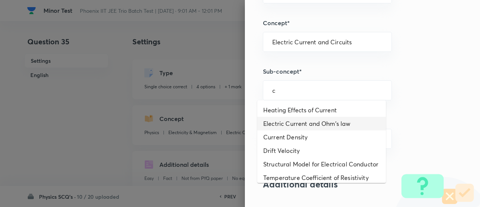
click at [288, 119] on li "Electric Current and Ohm's law" at bounding box center [321, 124] width 129 height 14
type input "Electric Current and Ohm's law"
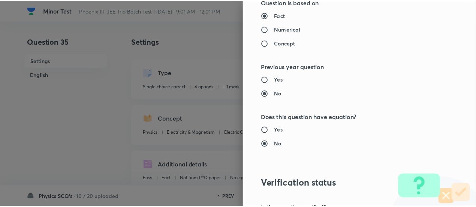
scroll to position [813, 0]
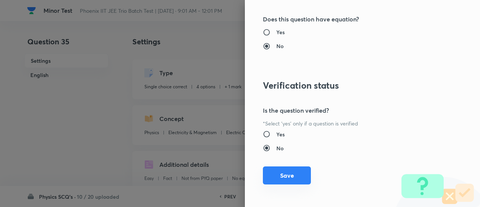
click at [292, 179] on button "Save" at bounding box center [287, 175] width 48 height 18
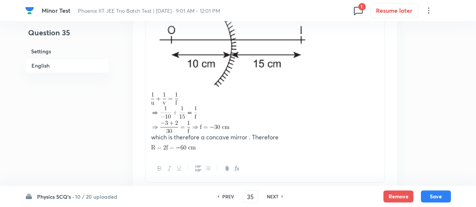
scroll to position [956, 0]
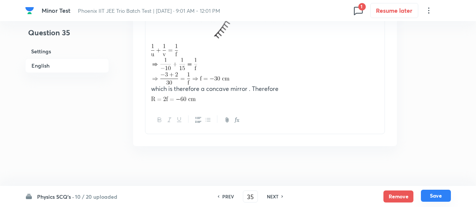
click at [431, 197] on button "Save" at bounding box center [436, 195] width 30 height 12
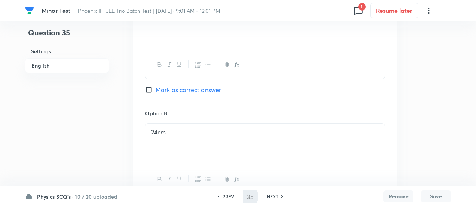
scroll to position [326, 0]
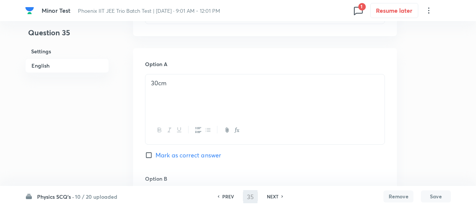
type input "36"
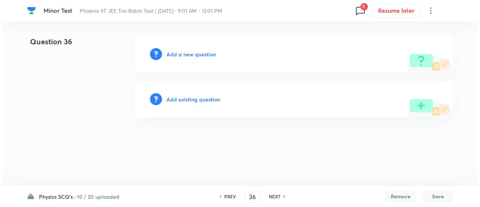
scroll to position [0, 0]
click at [195, 98] on h6 "Add existing question" at bounding box center [194, 99] width 54 height 8
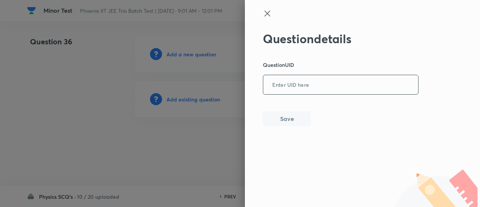
click at [300, 77] on input "text" at bounding box center [340, 85] width 155 height 18
paste input "DKVQA"
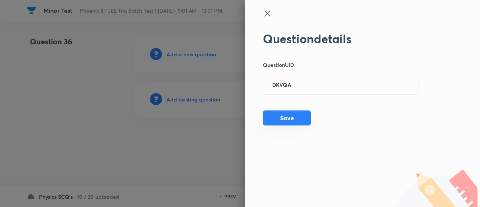
click at [294, 111] on button "Save" at bounding box center [287, 117] width 48 height 15
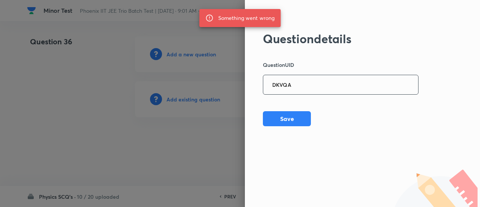
click at [297, 82] on input "DKVQA" at bounding box center [340, 85] width 155 height 18
paste input "Y9FR2"
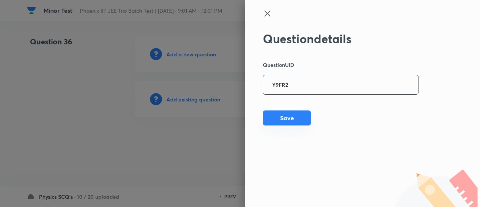
type input "Y9FR2"
click at [295, 120] on button "Save" at bounding box center [287, 117] width 48 height 15
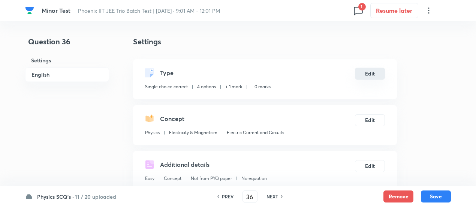
click at [372, 73] on button "Edit" at bounding box center [370, 74] width 30 height 12
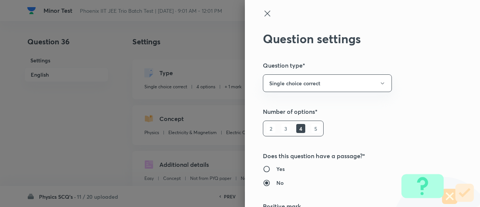
scroll to position [121, 0]
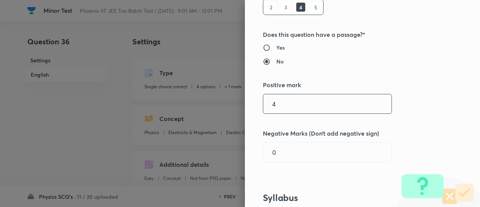
type input "4"
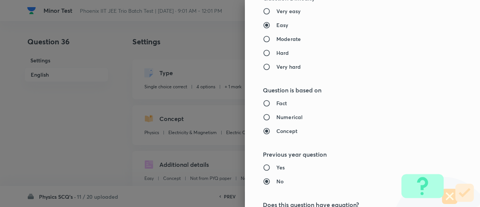
scroll to position [813, 0]
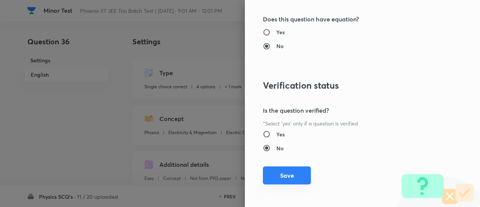
type input "1"
click at [292, 176] on button "Save" at bounding box center [287, 175] width 48 height 18
checkbox input "false"
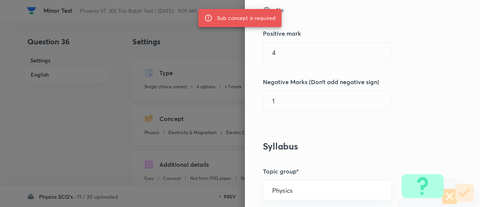
scroll to position [0, 0]
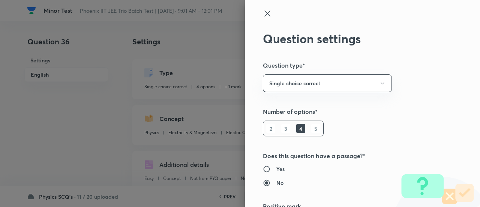
click at [263, 11] on icon at bounding box center [267, 13] width 9 height 9
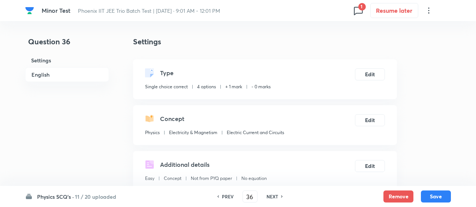
click at [229, 195] on h6 "PREV" at bounding box center [228, 196] width 12 height 7
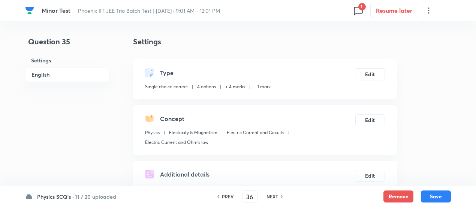
type input "35"
checkbox input "true"
click at [276, 196] on h6 "NEXT" at bounding box center [273, 196] width 12 height 7
type input "36"
checkbox input "false"
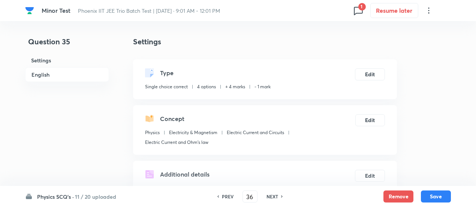
checkbox input "true"
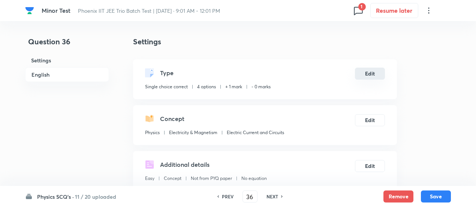
click at [365, 72] on button "Edit" at bounding box center [370, 74] width 30 height 12
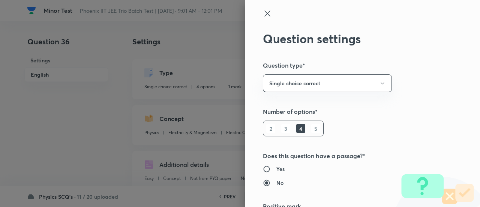
scroll to position [121, 0]
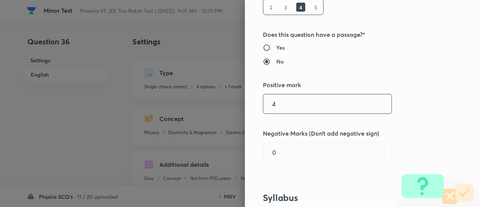
type input "4"
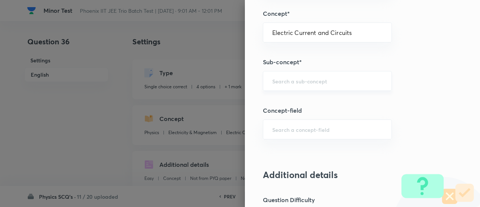
scroll to position [427, 0]
click at [341, 75] on div "​" at bounding box center [327, 81] width 129 height 20
type input "1"
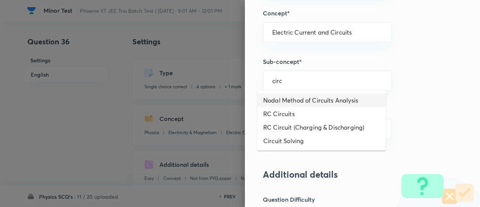
click at [306, 104] on li "Nodal Method of Circuits Analysis" at bounding box center [321, 100] width 129 height 14
type input "Nodal Method of Circuits Analysis"
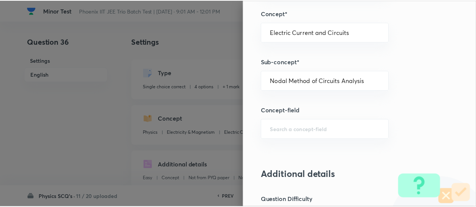
scroll to position [813, 0]
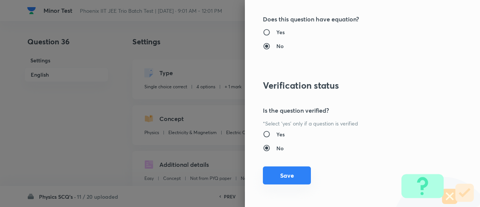
click at [285, 172] on button "Save" at bounding box center [287, 175] width 48 height 18
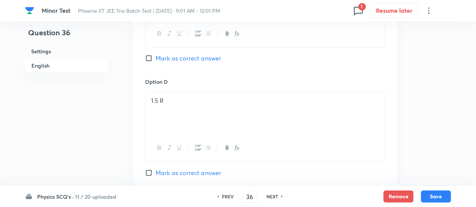
scroll to position [855, 0]
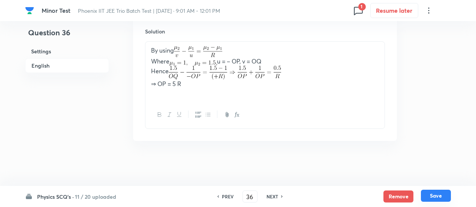
click at [435, 197] on button "Save" at bounding box center [436, 195] width 30 height 12
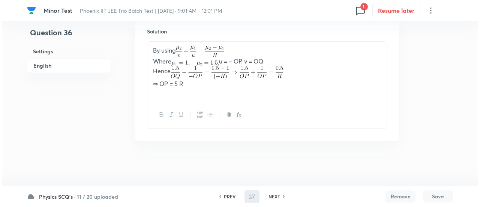
scroll to position [0, 0]
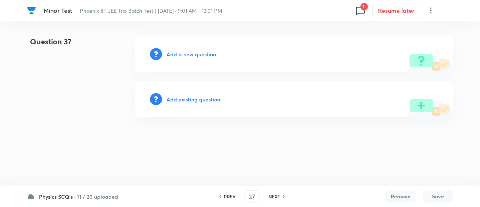
click at [91, 197] on h6 "11 / 20 uploaded" at bounding box center [97, 196] width 41 height 8
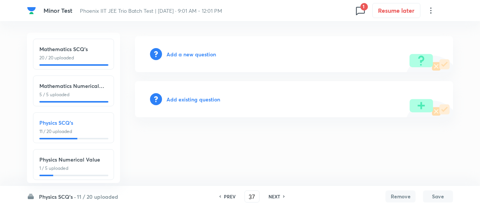
click at [89, 176] on div "Physics Numerical Value 1 / 5 uploaded" at bounding box center [73, 164] width 81 height 31
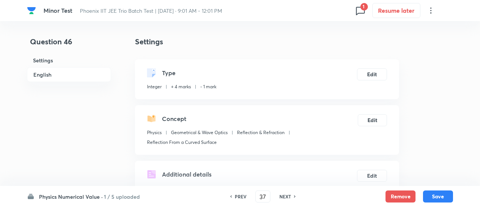
type input "46"
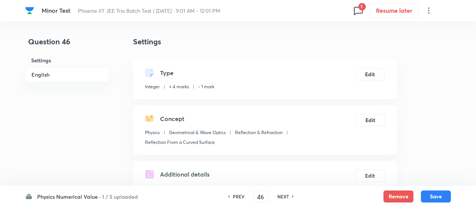
type input "1.5"
click at [279, 197] on h6 "NEXT" at bounding box center [284, 196] width 12 height 7
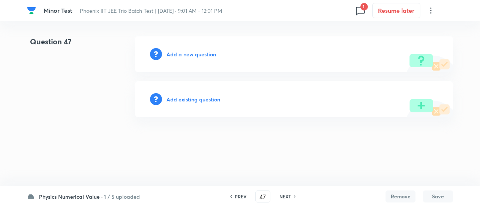
click at [243, 198] on h6 "PREV" at bounding box center [241, 196] width 12 height 7
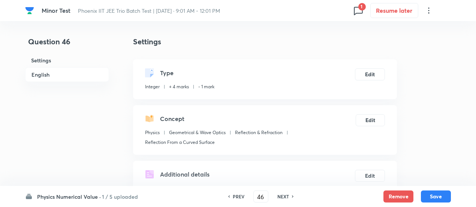
click at [280, 197] on h6 "NEXT" at bounding box center [284, 196] width 12 height 7
type input "47"
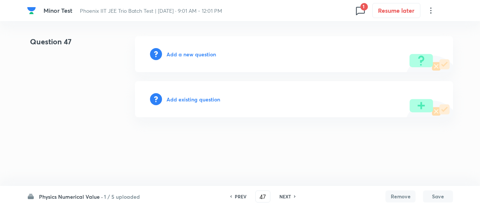
click at [210, 100] on h6 "Add existing question" at bounding box center [194, 99] width 54 height 8
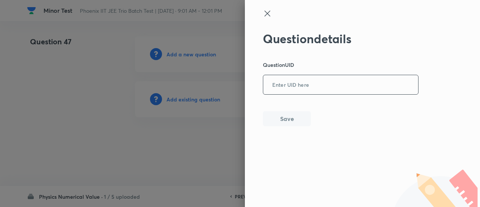
click at [295, 91] on input "text" at bounding box center [340, 85] width 155 height 18
paste input "LEMZQ"
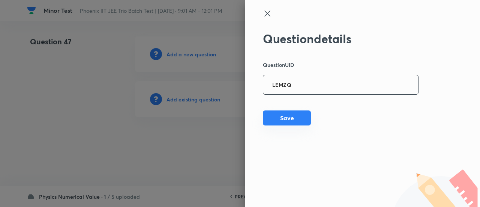
type input "LEMZQ"
click at [287, 121] on button "Save" at bounding box center [287, 117] width 48 height 15
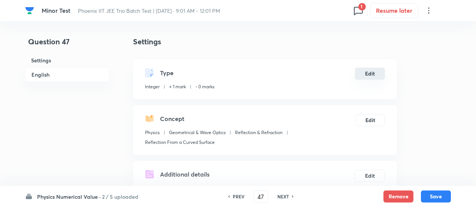
click at [368, 75] on button "Edit" at bounding box center [370, 74] width 30 height 12
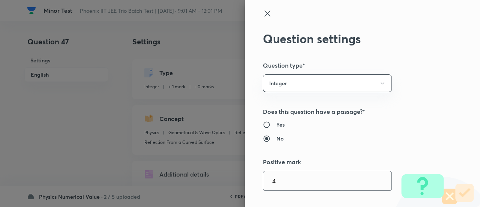
type input "4"
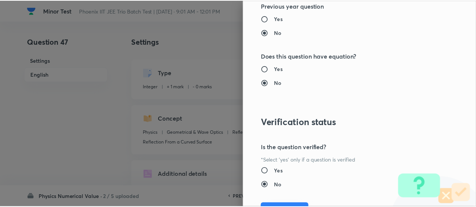
scroll to position [770, 0]
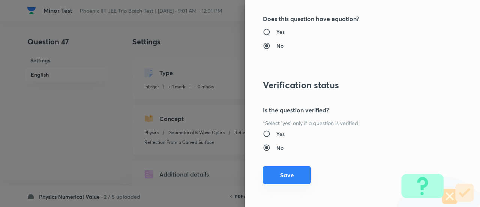
type input "1"
click at [295, 173] on button "Save" at bounding box center [287, 175] width 48 height 18
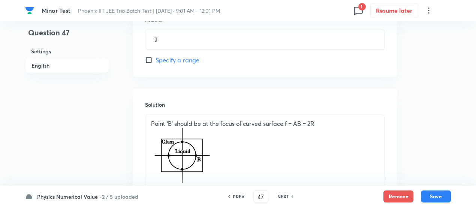
scroll to position [566, 0]
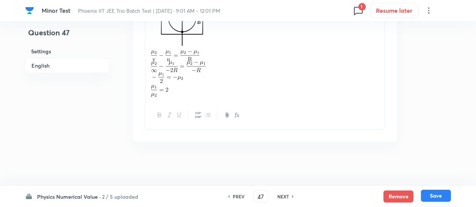
click at [444, 195] on button "Save" at bounding box center [436, 195] width 30 height 12
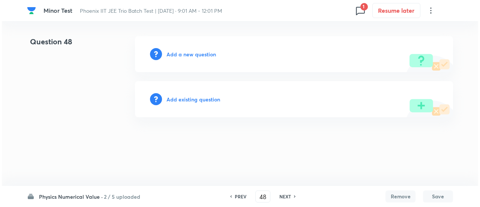
scroll to position [0, 0]
click at [122, 200] on h6 "2 / 5 uploaded" at bounding box center [122, 196] width 36 height 8
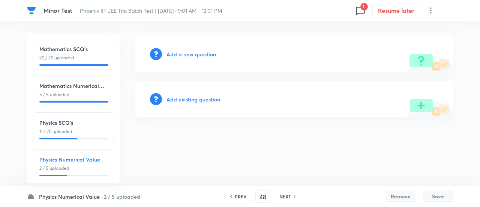
click at [122, 200] on h6 "2 / 5 uploaded" at bounding box center [122, 196] width 36 height 8
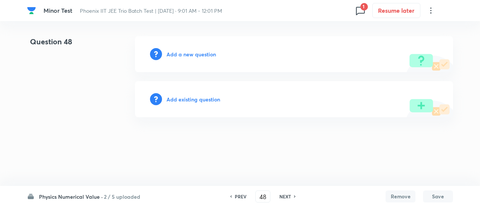
click at [116, 195] on h6 "2 / 5 uploaded" at bounding box center [122, 196] width 36 height 8
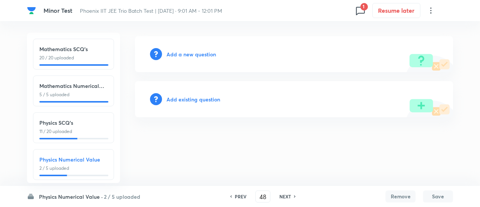
click at [97, 118] on div "Physics SCQ's 11 / 20 uploaded" at bounding box center [73, 127] width 81 height 31
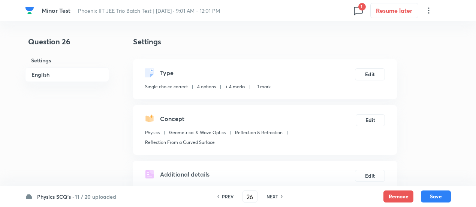
click at [273, 198] on h6 "NEXT" at bounding box center [273, 196] width 12 height 7
type input "27"
checkbox input "false"
checkbox input "true"
click at [273, 198] on h6 "NEXT" at bounding box center [273, 196] width 12 height 7
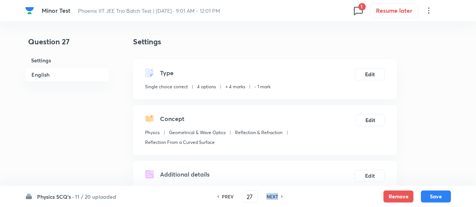
type input "28"
checkbox input "true"
checkbox input "false"
click at [273, 198] on h6 "NEXT" at bounding box center [273, 196] width 12 height 7
type input "29"
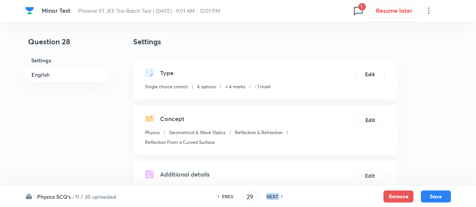
checkbox input "false"
checkbox input "true"
click at [273, 198] on h6 "NEXT" at bounding box center [273, 196] width 12 height 7
type input "30"
checkbox input "false"
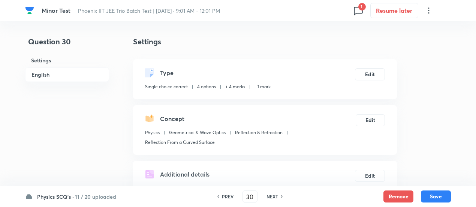
checkbox input "true"
click at [273, 198] on h6 "NEXT" at bounding box center [273, 196] width 12 height 7
type input "31"
checkbox input "true"
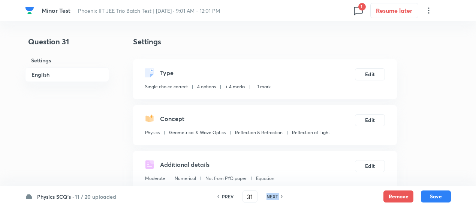
click at [273, 198] on h6 "NEXT" at bounding box center [273, 196] width 12 height 7
type input "32"
checkbox input "true"
click at [273, 198] on h6 "NEXT" at bounding box center [273, 196] width 12 height 7
type input "33"
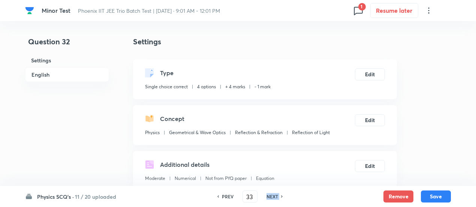
checkbox input "false"
checkbox input "true"
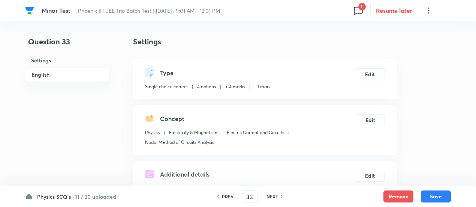
click at [273, 198] on h6 "NEXT" at bounding box center [273, 196] width 12 height 7
type input "34"
checkbox input "true"
click at [273, 198] on h6 "NEXT" at bounding box center [273, 196] width 12 height 7
type input "35"
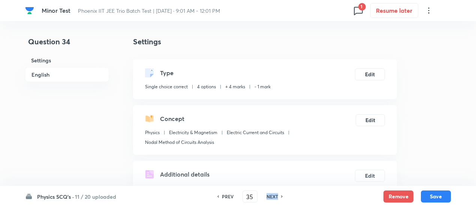
checkbox input "true"
checkbox input "false"
click at [273, 198] on h6 "NEXT" at bounding box center [273, 196] width 12 height 7
type input "36"
checkbox input "false"
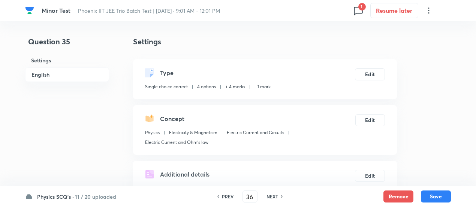
checkbox input "true"
click at [273, 198] on h6 "NEXT" at bounding box center [273, 196] width 12 height 7
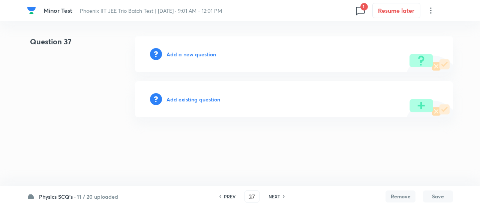
click at [273, 198] on h6 "NEXT" at bounding box center [275, 196] width 12 height 7
click at [227, 195] on h6 "PREV" at bounding box center [230, 196] width 12 height 7
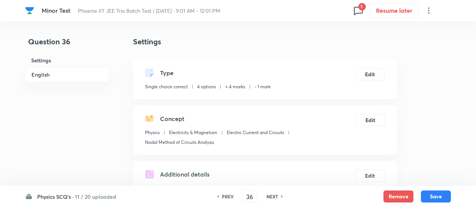
click at [268, 195] on h6 "NEXT" at bounding box center [273, 196] width 12 height 7
type input "37"
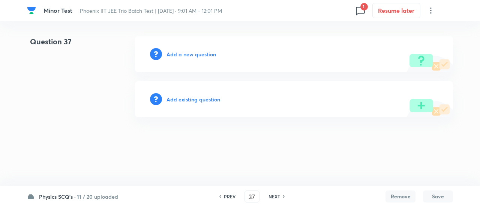
click at [210, 96] on h6 "Add existing question" at bounding box center [194, 99] width 54 height 8
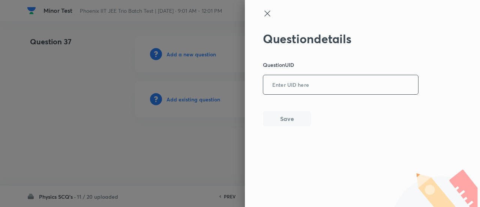
click at [322, 82] on input "text" at bounding box center [340, 85] width 155 height 18
paste input "F4SFK"
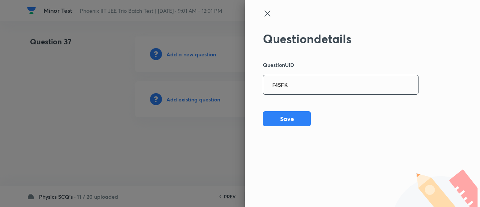
type input "F4SFK"
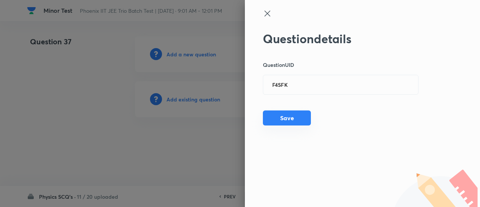
click at [303, 119] on button "Save" at bounding box center [287, 117] width 48 height 15
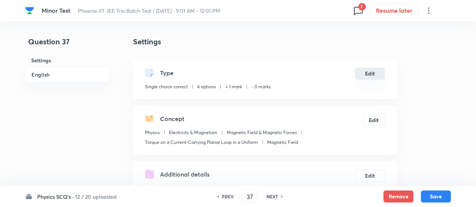
click at [374, 71] on button "Edit" at bounding box center [370, 74] width 30 height 12
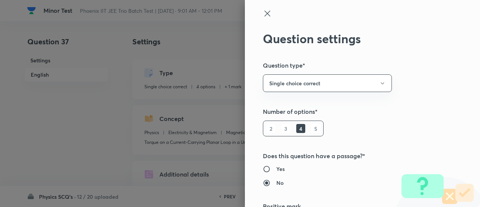
scroll to position [121, 0]
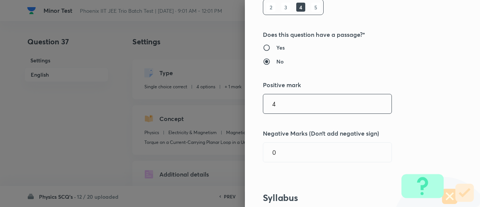
type input "4"
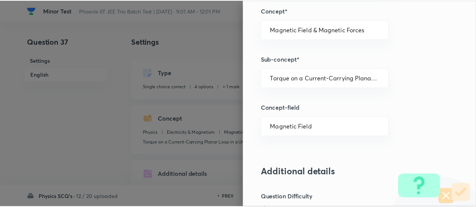
scroll to position [813, 0]
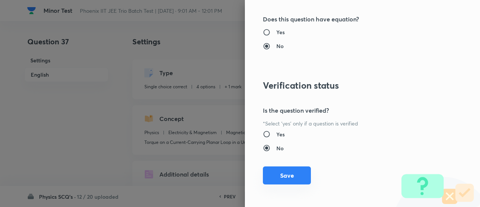
type input "1"
click at [291, 174] on button "Save" at bounding box center [287, 175] width 48 height 18
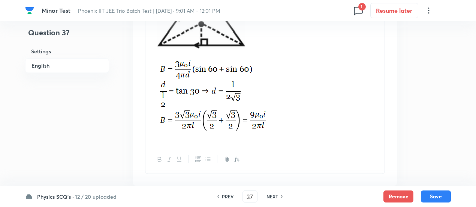
scroll to position [945, 0]
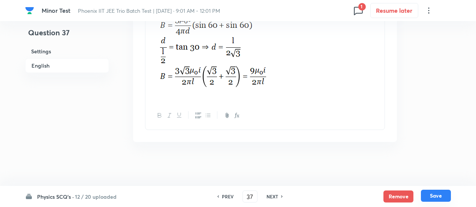
click at [436, 192] on button "Save" at bounding box center [436, 195] width 30 height 12
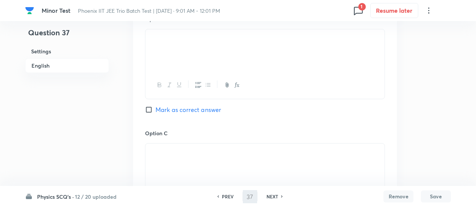
scroll to position [292, 0]
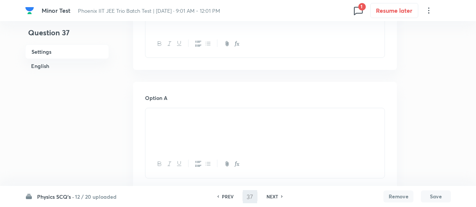
type input "38"
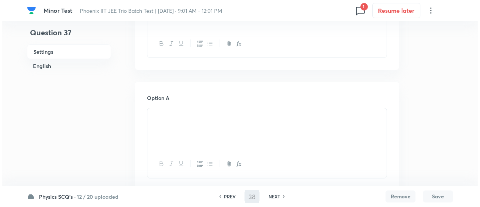
scroll to position [0, 0]
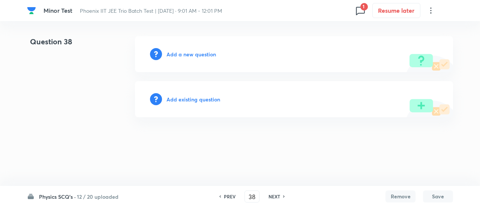
click at [195, 98] on h6 "Add existing question" at bounding box center [194, 99] width 54 height 8
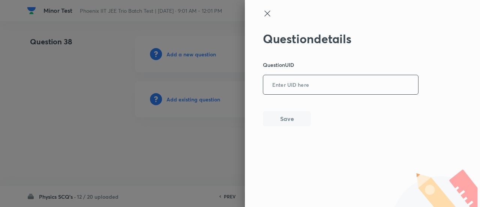
click at [284, 92] on input "text" at bounding box center [340, 85] width 155 height 18
paste input "1YVU5"
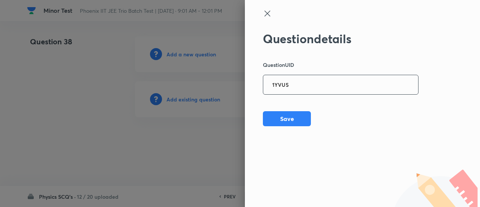
type input "1YVU5"
click at [304, 117] on button "Save" at bounding box center [287, 117] width 48 height 15
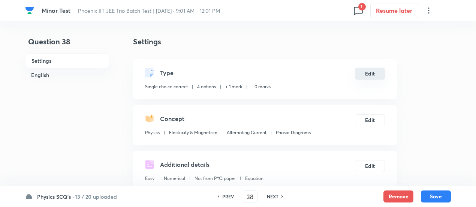
click at [369, 73] on button "Edit" at bounding box center [370, 74] width 30 height 12
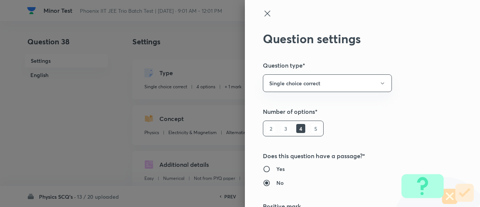
scroll to position [121, 0]
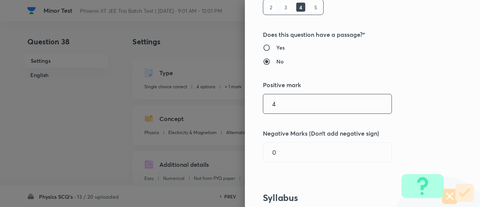
type input "4"
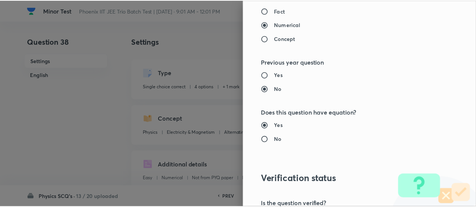
scroll to position [813, 0]
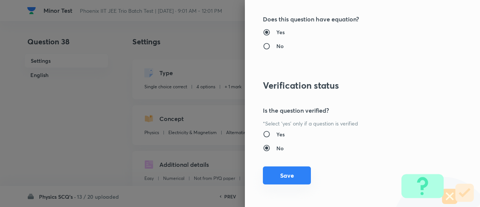
type input "1"
click at [297, 176] on button "Save" at bounding box center [287, 175] width 48 height 18
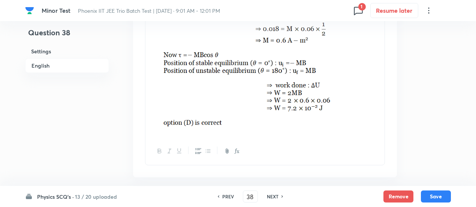
scroll to position [921, 0]
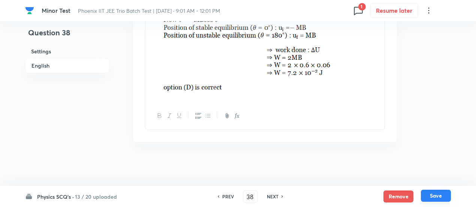
click at [443, 192] on button "Save" at bounding box center [436, 195] width 30 height 12
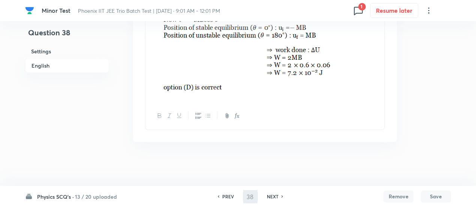
type input "39"
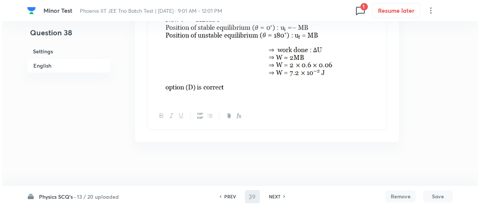
scroll to position [0, 0]
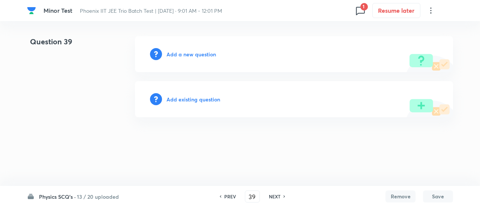
click at [193, 99] on h6 "Add existing question" at bounding box center [194, 99] width 54 height 8
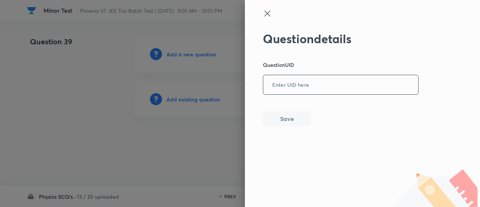
click at [272, 81] on input "text" at bounding box center [340, 85] width 155 height 18
paste input "EJLV2"
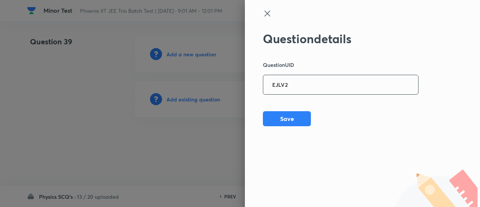
type input "EJLV2"
click at [295, 118] on button "Save" at bounding box center [287, 117] width 48 height 15
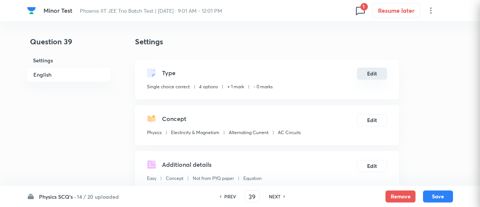
checkbox input "true"
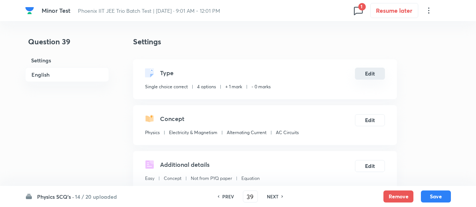
click at [375, 73] on button "Edit" at bounding box center [370, 74] width 30 height 12
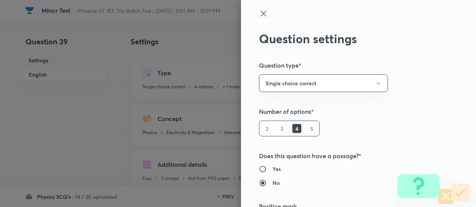
type input "1"
type input "0"
type input "AC Circuits"
radio input "false"
radio input "true"
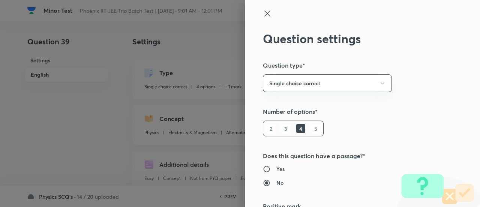
scroll to position [121, 0]
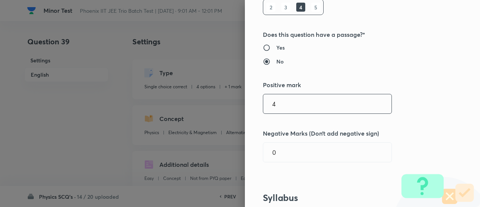
type input "4"
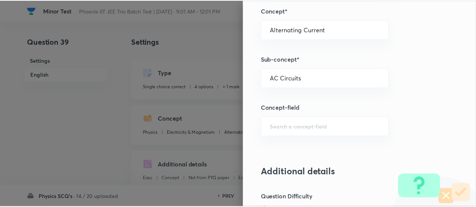
scroll to position [813, 0]
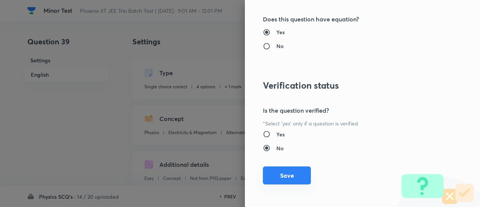
click at [299, 168] on button "Save" at bounding box center [287, 175] width 48 height 18
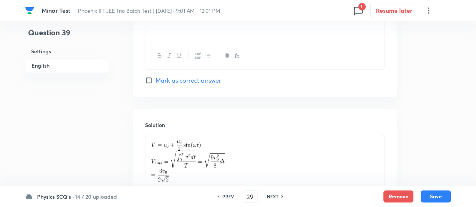
scroll to position [867, 0]
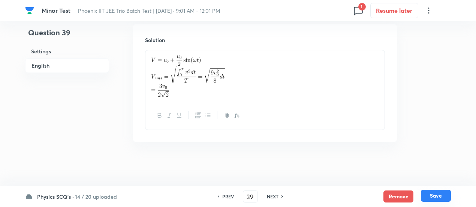
click at [439, 195] on button "Save" at bounding box center [436, 195] width 30 height 12
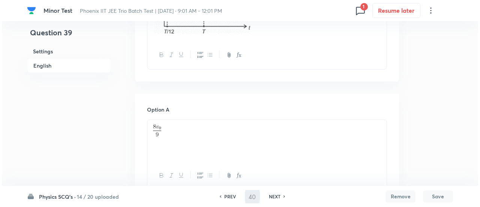
scroll to position [0, 0]
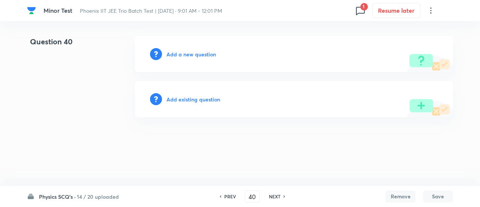
click at [203, 98] on h6 "Add existing question" at bounding box center [194, 99] width 54 height 8
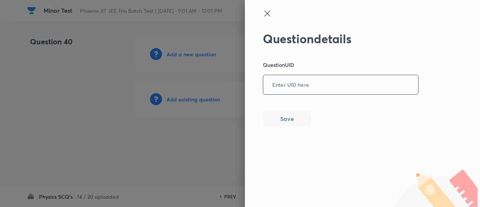
click at [307, 77] on input "text" at bounding box center [340, 85] width 155 height 18
paste input "ZM98V"
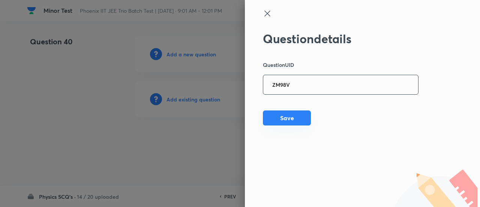
click at [294, 119] on button "Save" at bounding box center [287, 117] width 48 height 15
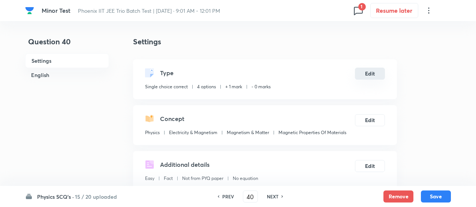
click at [368, 72] on button "Edit" at bounding box center [370, 74] width 30 height 12
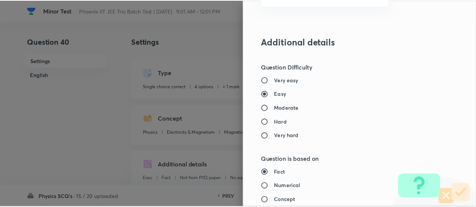
scroll to position [813, 0]
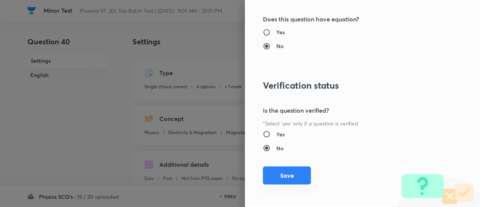
click at [291, 172] on button "Save" at bounding box center [287, 175] width 48 height 18
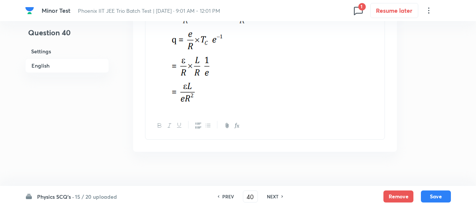
scroll to position [1047, 0]
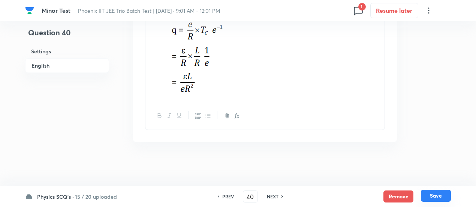
click at [437, 197] on button "Save" at bounding box center [436, 195] width 30 height 12
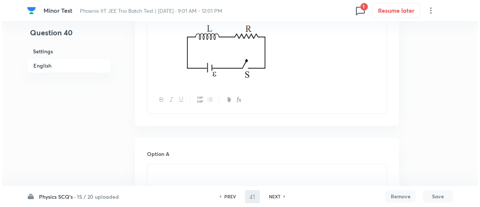
scroll to position [0, 0]
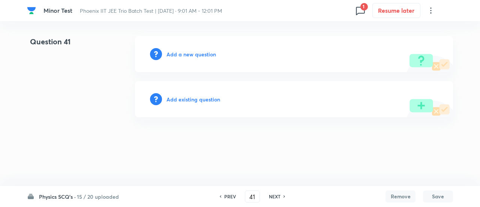
click at [193, 98] on h6 "Add existing question" at bounding box center [194, 99] width 54 height 8
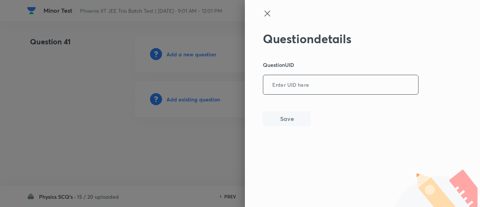
click at [287, 80] on input "text" at bounding box center [340, 85] width 155 height 18
paste input "DTL5Y"
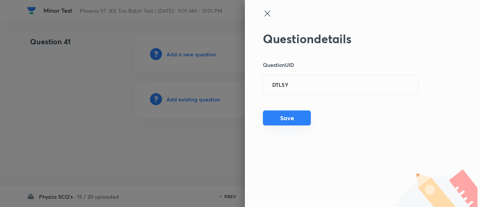
click at [294, 119] on button "Save" at bounding box center [287, 117] width 48 height 15
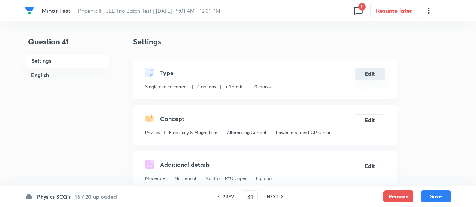
click at [372, 74] on button "Edit" at bounding box center [370, 74] width 30 height 12
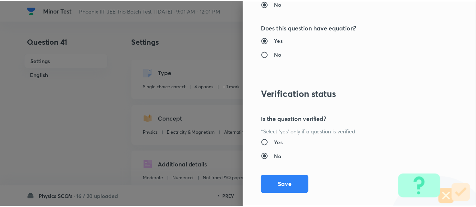
scroll to position [813, 0]
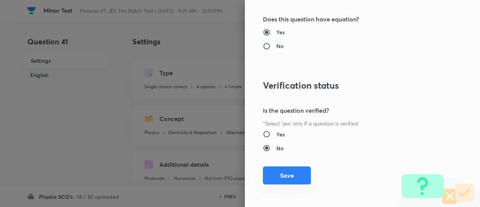
click at [286, 176] on button "Save" at bounding box center [287, 175] width 48 height 18
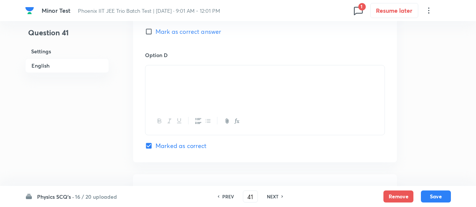
scroll to position [870, 0]
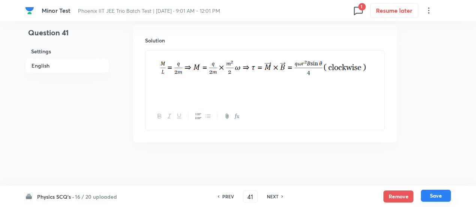
click at [443, 195] on button "Save" at bounding box center [436, 195] width 30 height 12
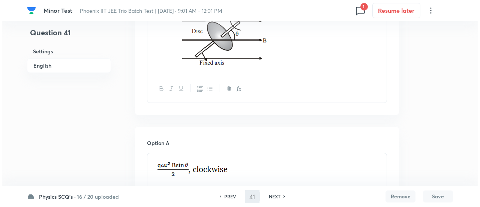
scroll to position [0, 0]
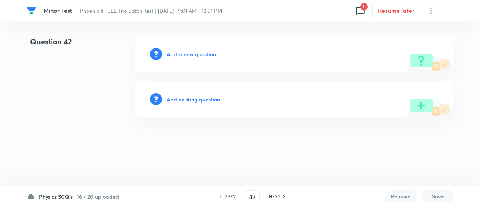
click at [219, 103] on div "Add existing question" at bounding box center [294, 99] width 318 height 36
click at [215, 99] on h6 "Add existing question" at bounding box center [194, 99] width 54 height 8
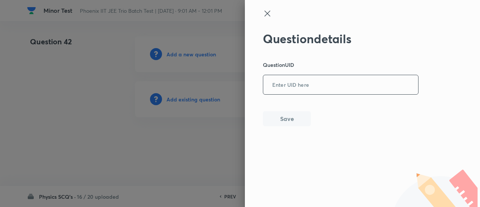
click at [299, 79] on input "text" at bounding box center [340, 85] width 155 height 18
paste input "UD9VH"
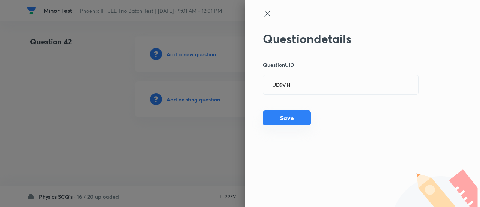
click at [290, 120] on button "Save" at bounding box center [287, 117] width 48 height 15
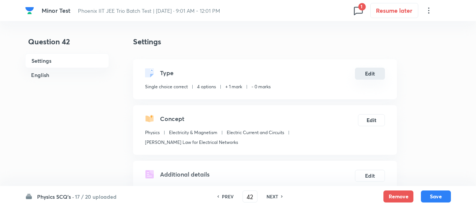
click at [372, 77] on button "Edit" at bounding box center [370, 74] width 30 height 12
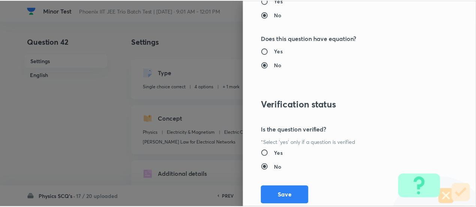
scroll to position [813, 0]
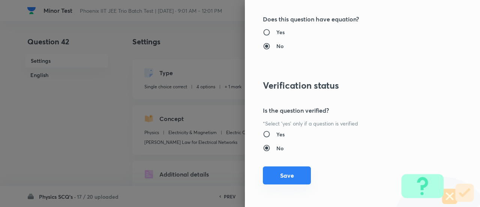
click at [291, 179] on button "Save" at bounding box center [287, 175] width 48 height 18
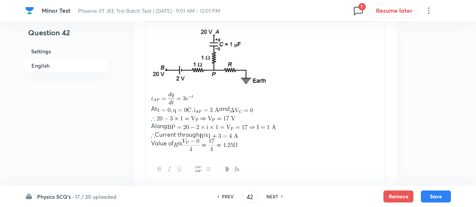
scroll to position [956, 0]
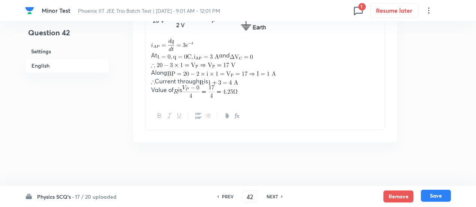
click at [434, 195] on button "Save" at bounding box center [436, 195] width 30 height 12
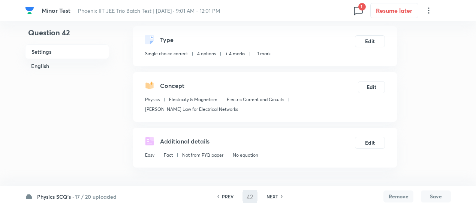
scroll to position [0, 0]
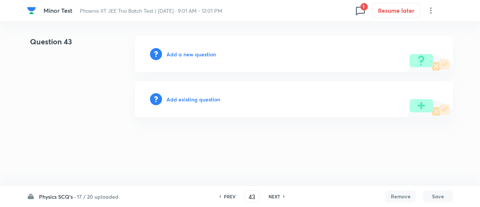
click at [209, 102] on h6 "Add existing question" at bounding box center [194, 99] width 54 height 8
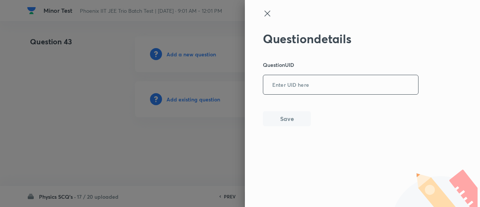
click at [297, 80] on input "text" at bounding box center [340, 85] width 155 height 18
paste input "V6UGK"
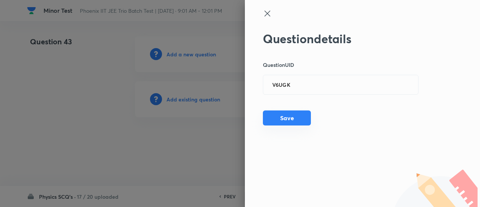
click at [297, 118] on button "Save" at bounding box center [287, 117] width 48 height 15
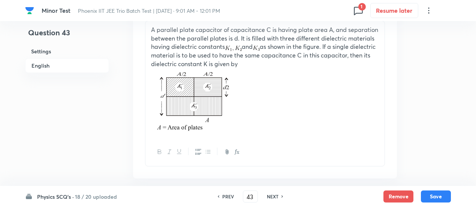
scroll to position [260, 0]
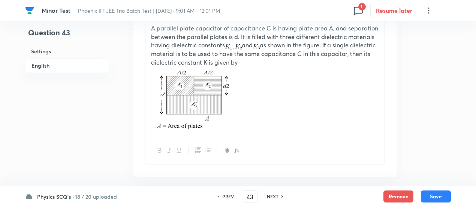
click at [198, 44] on p "A parallel plate capacitor of capacitance C is having plate area A, and separat…" at bounding box center [265, 45] width 228 height 43
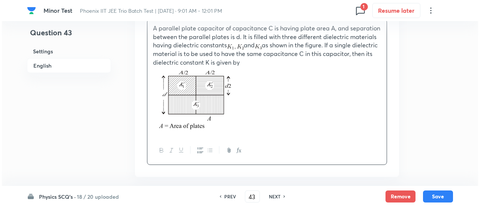
scroll to position [0, 0]
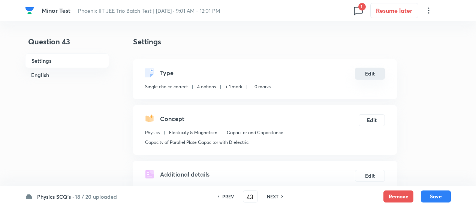
click at [380, 71] on button "Edit" at bounding box center [370, 74] width 30 height 12
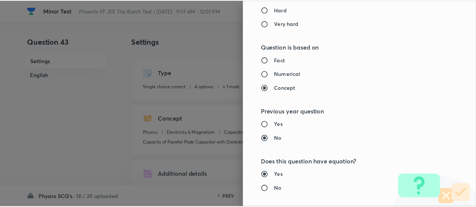
scroll to position [813, 0]
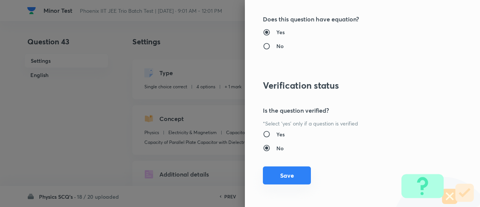
click at [301, 170] on button "Save" at bounding box center [287, 175] width 48 height 18
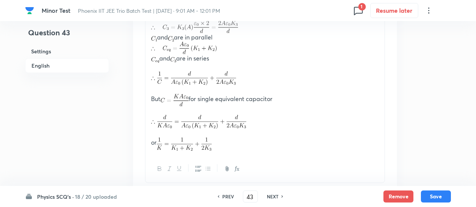
scroll to position [1069, 0]
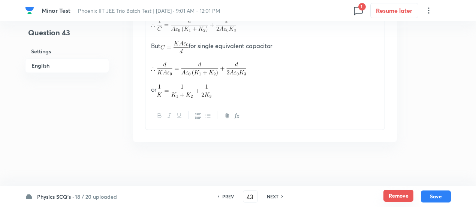
click at [392, 192] on button "Remove" at bounding box center [399, 195] width 30 height 12
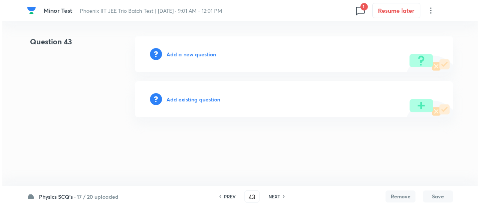
scroll to position [0, 0]
click at [215, 97] on h6 "Add existing question" at bounding box center [194, 99] width 54 height 8
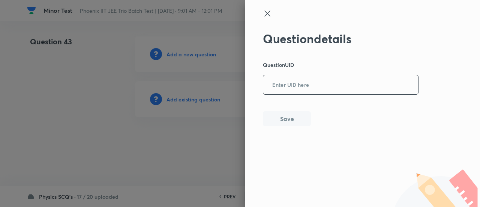
click at [315, 79] on input "text" at bounding box center [340, 85] width 155 height 18
paste input "ZPZZD"
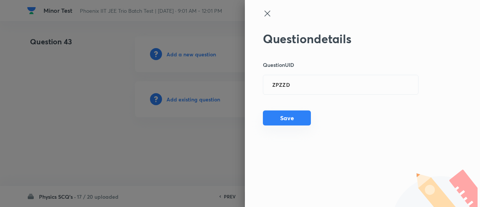
click at [289, 125] on button "Save" at bounding box center [287, 117] width 48 height 15
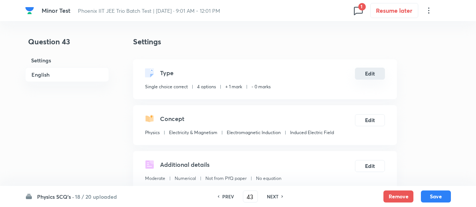
click at [370, 71] on button "Edit" at bounding box center [370, 74] width 30 height 12
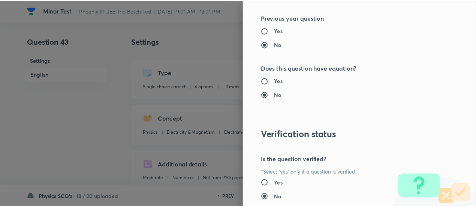
scroll to position [813, 0]
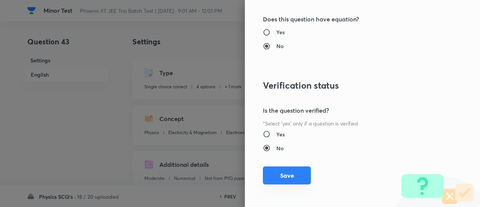
click at [284, 173] on button "Save" at bounding box center [287, 175] width 48 height 18
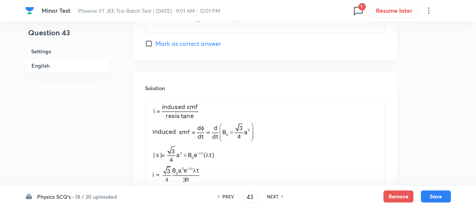
scroll to position [928, 0]
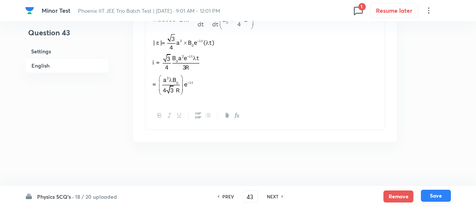
click at [443, 195] on button "Save" at bounding box center [436, 195] width 30 height 12
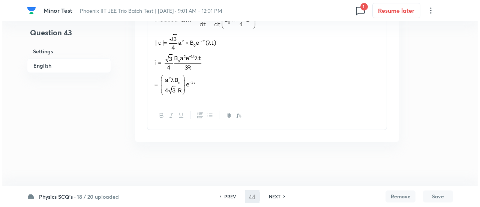
scroll to position [0, 0]
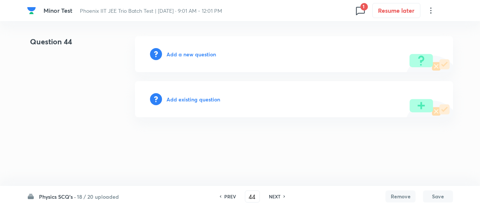
click at [200, 99] on h6 "Add existing question" at bounding box center [194, 99] width 54 height 8
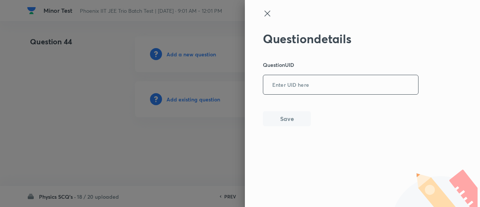
click at [300, 79] on input "text" at bounding box center [340, 85] width 155 height 18
paste input "XNWKO"
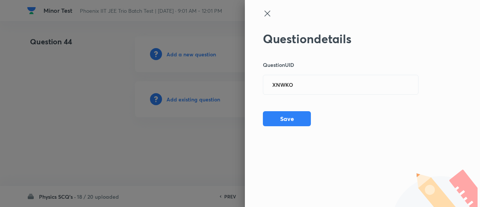
click at [202, 98] on div at bounding box center [240, 103] width 480 height 207
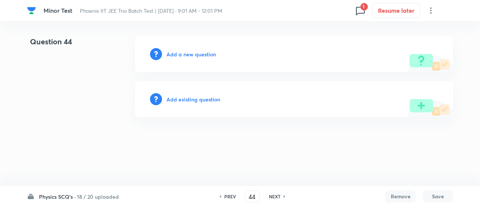
click at [202, 98] on h6 "Add existing question" at bounding box center [194, 99] width 54 height 8
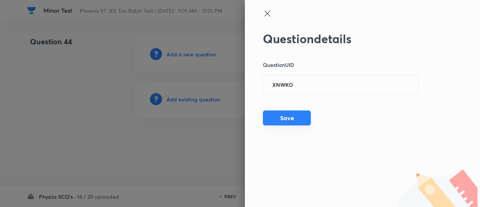
click at [289, 119] on button "Save" at bounding box center [287, 117] width 48 height 15
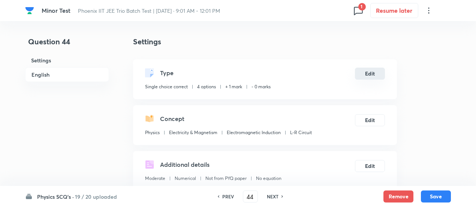
click at [375, 68] on button "Edit" at bounding box center [370, 74] width 30 height 12
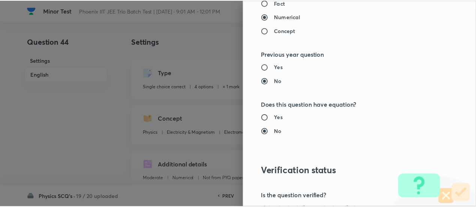
scroll to position [813, 0]
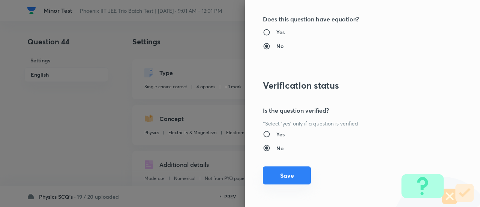
click at [286, 174] on button "Save" at bounding box center [287, 175] width 48 height 18
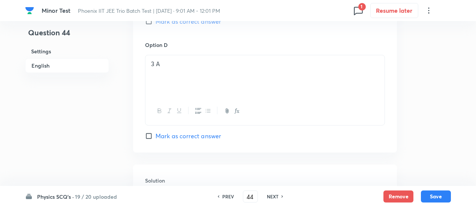
scroll to position [906, 0]
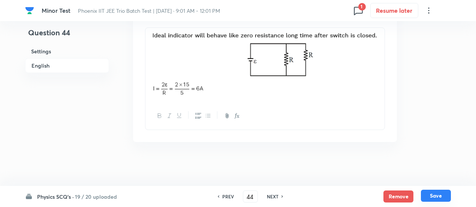
click at [443, 197] on button "Save" at bounding box center [436, 195] width 30 height 12
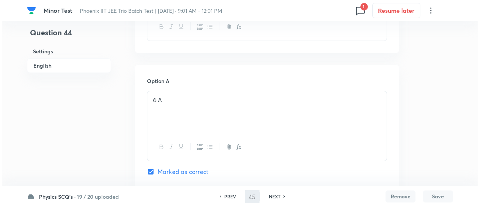
scroll to position [0, 0]
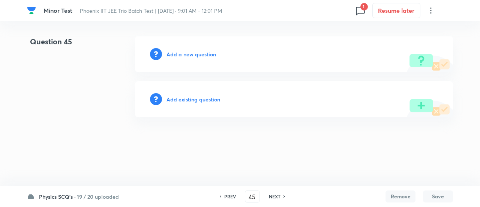
click at [200, 99] on h6 "Add existing question" at bounding box center [194, 99] width 54 height 8
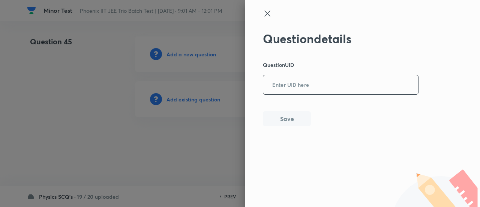
click at [290, 81] on input "text" at bounding box center [340, 85] width 155 height 18
paste input "99KXZ"
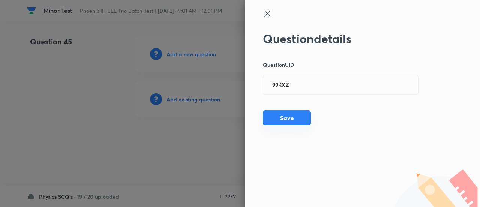
click at [297, 120] on button "Save" at bounding box center [287, 117] width 48 height 15
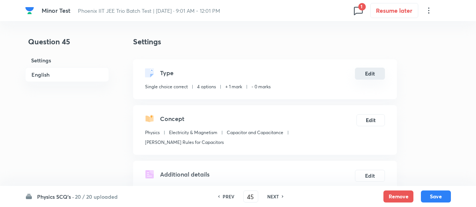
click at [375, 77] on button "Edit" at bounding box center [370, 74] width 30 height 12
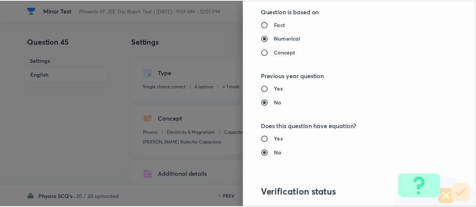
scroll to position [813, 0]
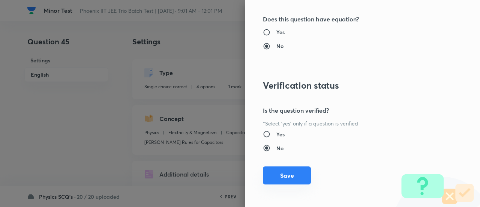
click at [286, 176] on button "Save" at bounding box center [287, 175] width 48 height 18
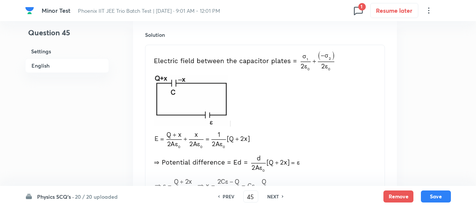
scroll to position [999, 0]
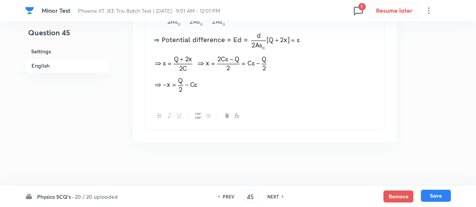
click at [438, 196] on button "Save" at bounding box center [436, 195] width 30 height 12
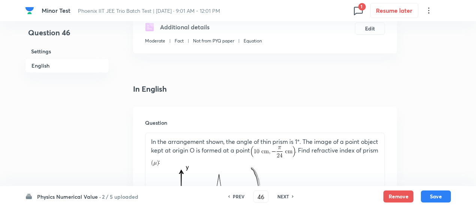
scroll to position [0, 0]
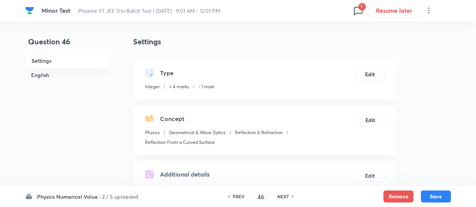
click at [284, 194] on h6 "NEXT" at bounding box center [284, 196] width 12 height 7
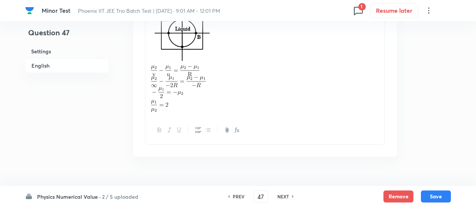
scroll to position [566, 0]
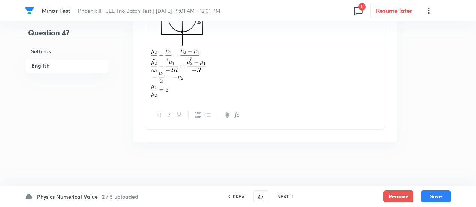
click at [281, 194] on h6 "NEXT" at bounding box center [284, 196] width 12 height 7
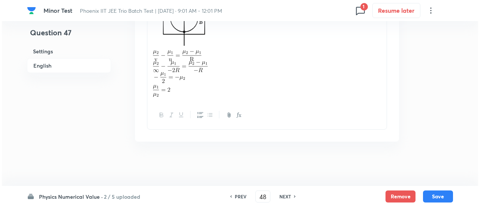
scroll to position [0, 0]
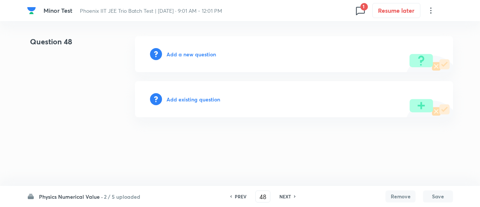
click at [212, 100] on h6 "Add existing question" at bounding box center [194, 99] width 54 height 8
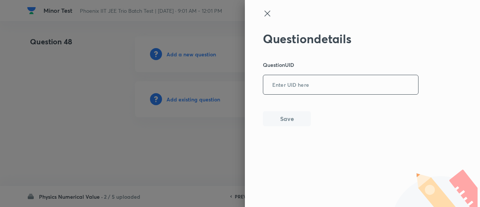
click at [318, 81] on input "text" at bounding box center [340, 85] width 155 height 18
paste input "UKNI5"
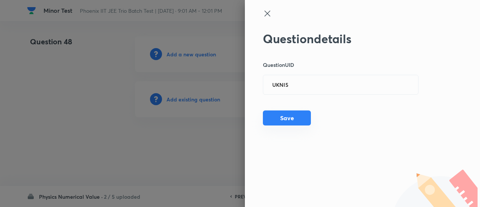
click at [299, 121] on button "Save" at bounding box center [287, 117] width 48 height 15
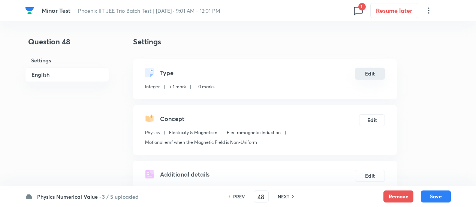
click at [375, 72] on button "Edit" at bounding box center [370, 74] width 30 height 12
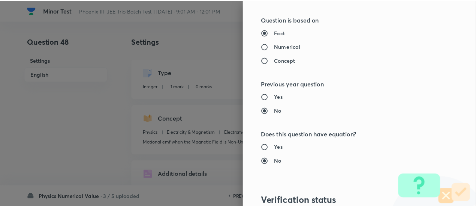
scroll to position [770, 0]
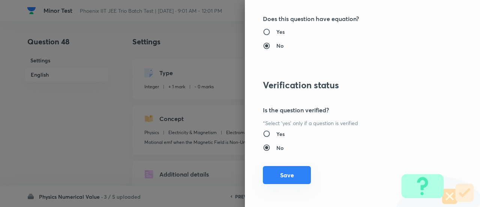
click at [290, 170] on button "Save" at bounding box center [287, 175] width 48 height 18
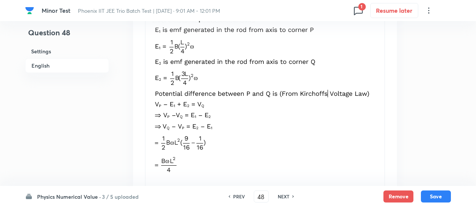
scroll to position [712, 0]
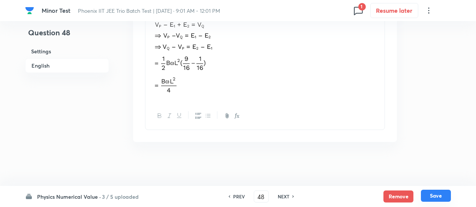
click at [444, 194] on button "Save" at bounding box center [436, 195] width 30 height 12
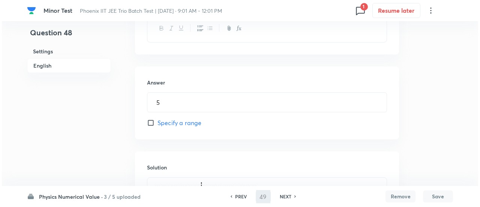
scroll to position [0, 0]
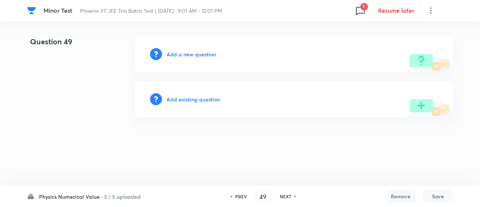
click at [197, 99] on h6 "Add existing question" at bounding box center [194, 99] width 54 height 8
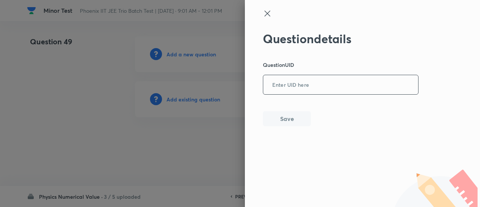
click at [277, 90] on input "text" at bounding box center [340, 85] width 155 height 18
paste input "2Z4M0"
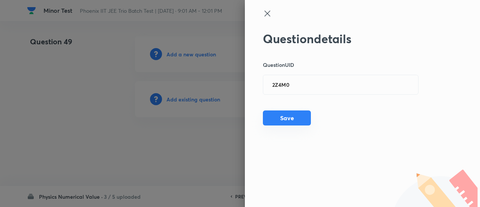
click at [283, 118] on button "Save" at bounding box center [287, 117] width 48 height 15
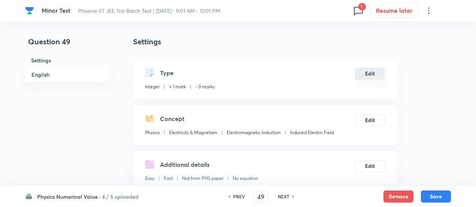
click at [368, 72] on button "Edit" at bounding box center [370, 74] width 30 height 12
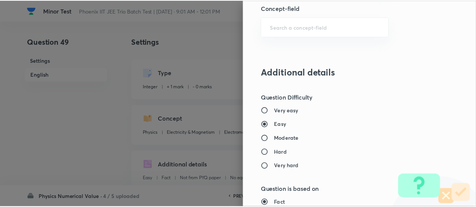
scroll to position [770, 0]
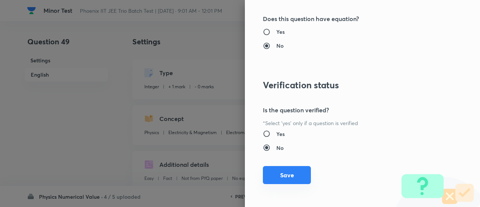
click at [287, 173] on button "Save" at bounding box center [287, 175] width 48 height 18
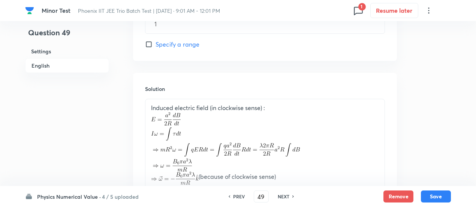
scroll to position [546, 0]
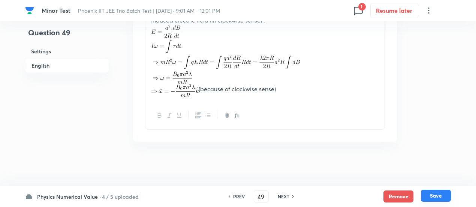
click at [432, 197] on button "Save" at bounding box center [436, 195] width 30 height 12
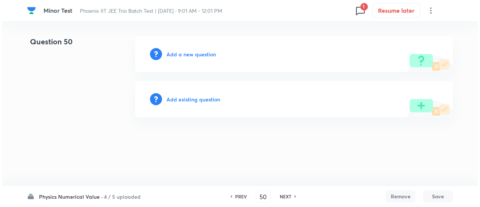
scroll to position [0, 0]
click at [202, 102] on h6 "Add existing question" at bounding box center [194, 99] width 54 height 8
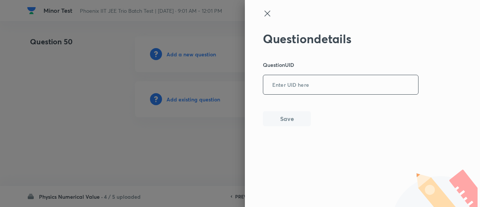
click at [287, 88] on input "text" at bounding box center [340, 85] width 155 height 18
paste input "DHRZK"
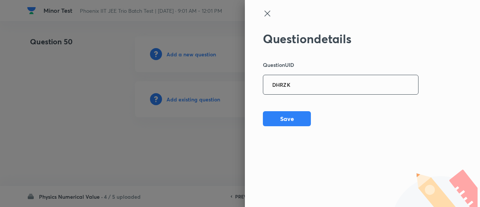
click at [287, 88] on input "DHRZK" at bounding box center [340, 85] width 155 height 18
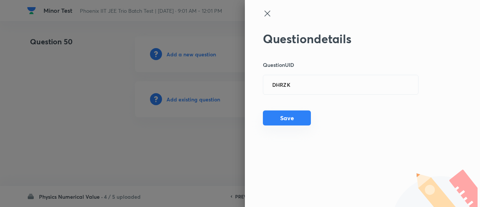
click at [299, 123] on button "Save" at bounding box center [287, 117] width 48 height 15
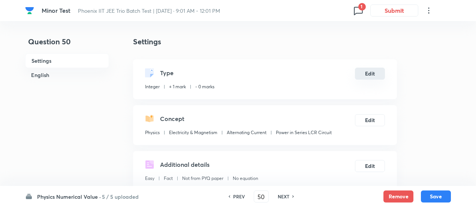
click at [369, 75] on button "Edit" at bounding box center [370, 74] width 30 height 12
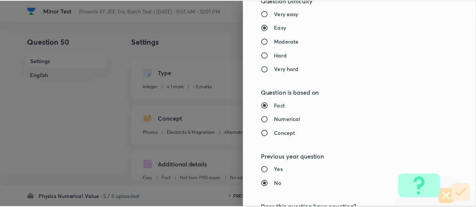
scroll to position [770, 0]
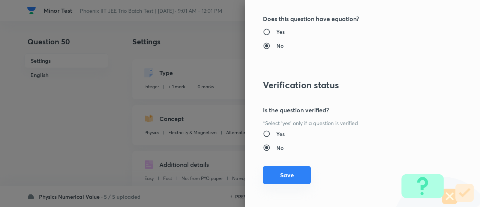
click at [285, 174] on button "Save" at bounding box center [287, 175] width 48 height 18
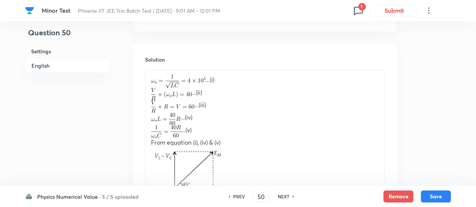
scroll to position [565, 0]
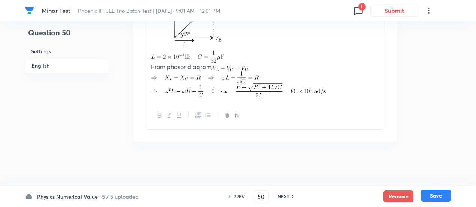
click at [434, 194] on button "Save" at bounding box center [436, 195] width 30 height 12
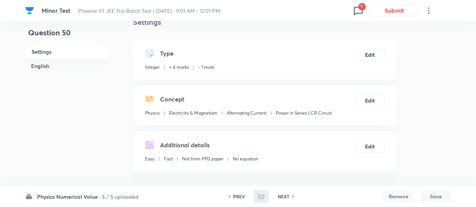
scroll to position [0, 0]
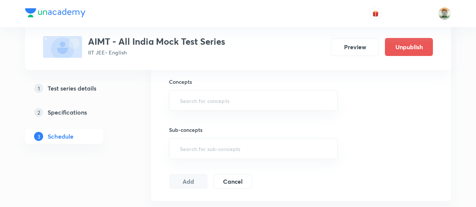
scroll to position [417, 0]
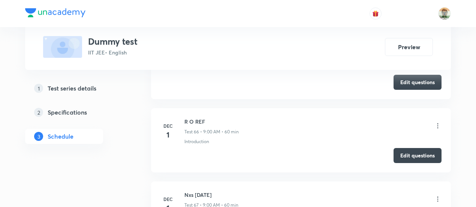
click at [192, 118] on div "R O REF Test 66 • 9:00 AM • 60 min Introduction" at bounding box center [313, 130] width 257 height 27
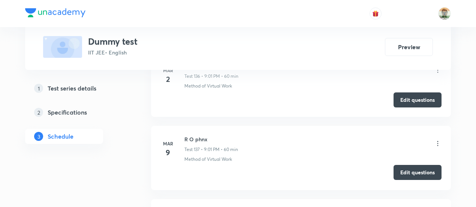
click at [399, 165] on button "Edit questions" at bounding box center [418, 172] width 48 height 15
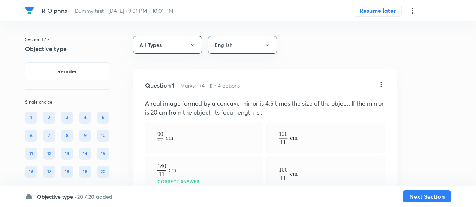
click at [198, 120] on div "Question 1 Marks: (+4, -1) • 4 options A real image formed by a concave mirror …" at bounding box center [265, 165] width 264 height 193
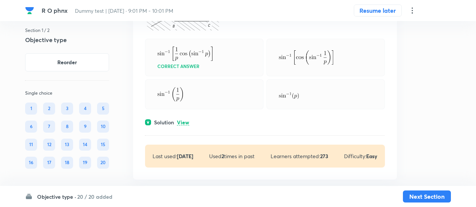
scroll to position [4469, 0]
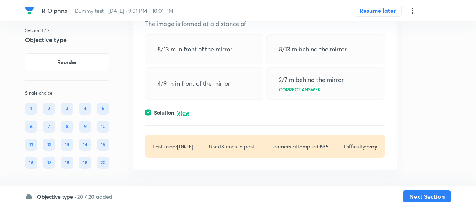
click at [183, 110] on p "View" at bounding box center [183, 113] width 12 height 6
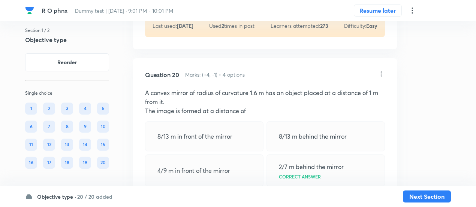
scroll to position [4378, 0]
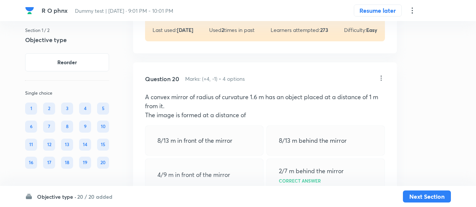
click at [205, 92] on p "A convex mirror of radius of curvature 1.6 m has an object placed at a distance…" at bounding box center [265, 101] width 240 height 18
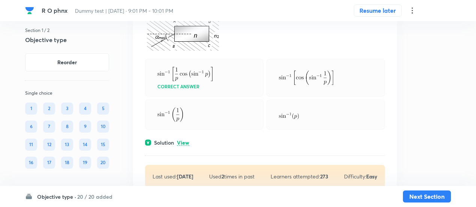
scroll to position [4236, 0]
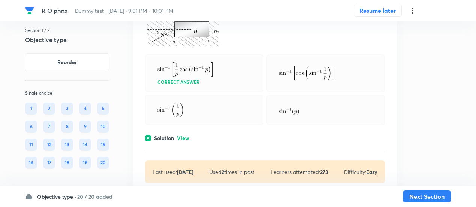
click at [185, 135] on p "View" at bounding box center [183, 138] width 12 height 6
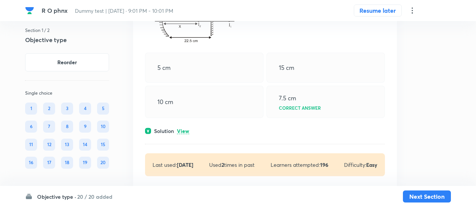
scroll to position [3936, 0]
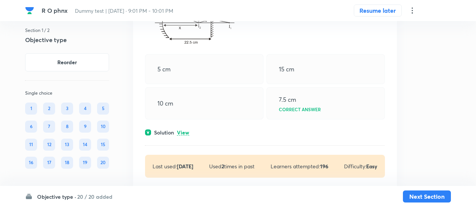
click at [185, 130] on p "View" at bounding box center [183, 133] width 12 height 6
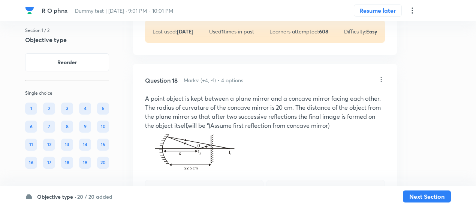
scroll to position [3810, 0]
click at [185, 117] on p "A point object is kept between a plane mirror and a concave mirror facing each …" at bounding box center [265, 112] width 240 height 36
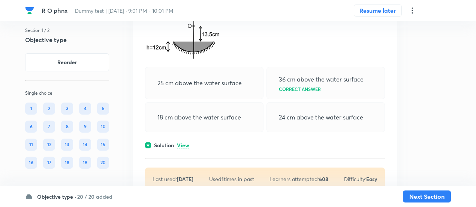
scroll to position [3664, 0]
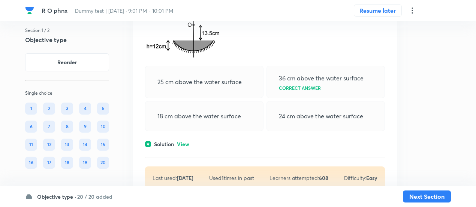
click at [182, 141] on p "View" at bounding box center [183, 144] width 12 height 6
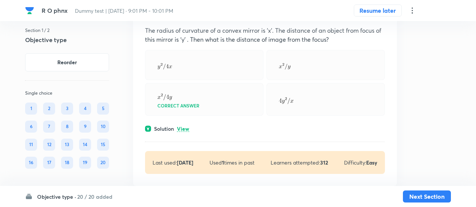
scroll to position [3404, 0]
click at [186, 127] on p "View" at bounding box center [183, 130] width 12 height 6
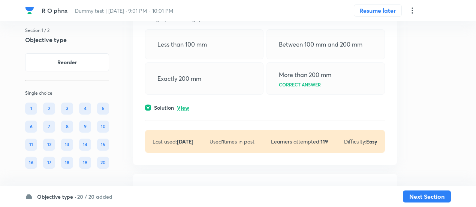
scroll to position [3225, 0]
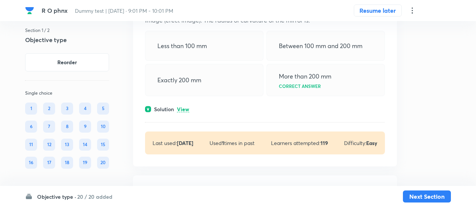
click at [185, 107] on p "View" at bounding box center [183, 110] width 12 height 6
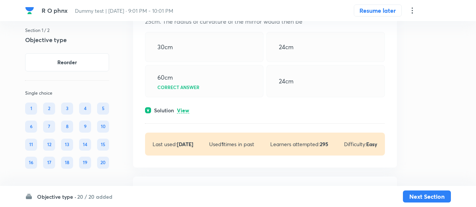
scroll to position [3024, 0]
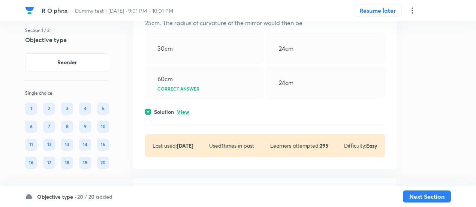
click at [185, 109] on p "View" at bounding box center [183, 112] width 12 height 6
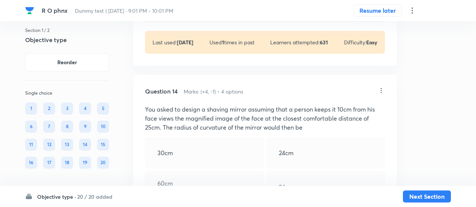
scroll to position [2929, 0]
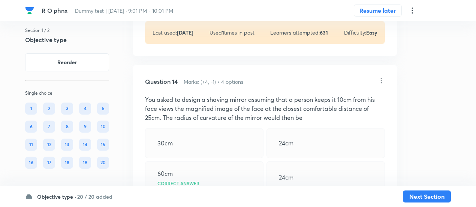
click at [224, 100] on p "You asked to design a shaving mirror assuming that a person keeps it 10cm from …" at bounding box center [265, 108] width 240 height 27
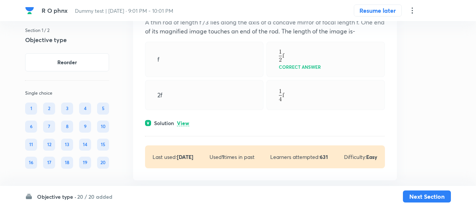
scroll to position [2805, 0]
click at [186, 121] on p "View" at bounding box center [183, 124] width 12 height 6
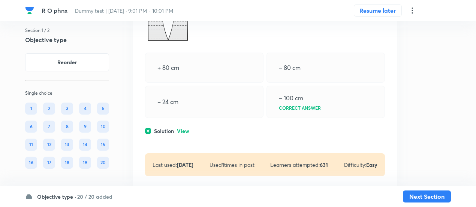
scroll to position [2597, 0]
click at [185, 127] on p "View" at bounding box center [183, 130] width 12 height 6
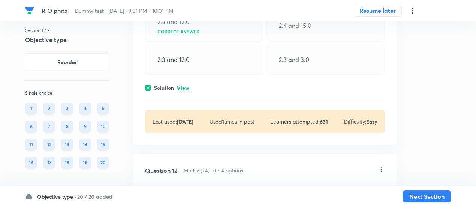
scroll to position [2353, 0]
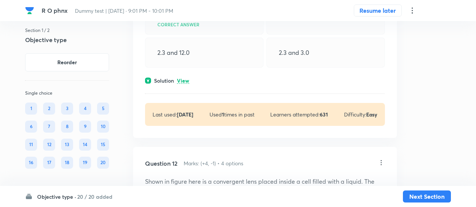
click at [185, 78] on p "View" at bounding box center [183, 81] width 12 height 6
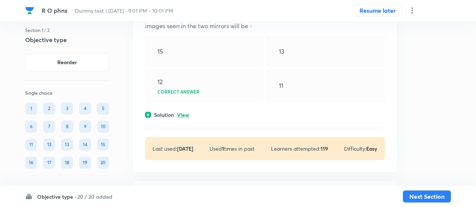
scroll to position [2101, 0]
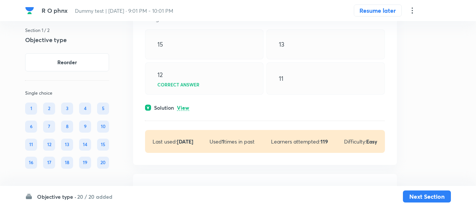
click at [185, 105] on p "View" at bounding box center [183, 108] width 12 height 6
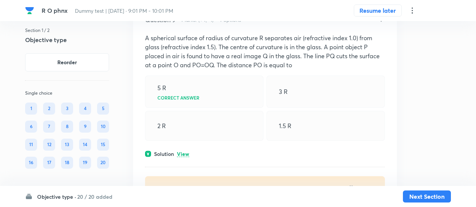
scroll to position [1853, 0]
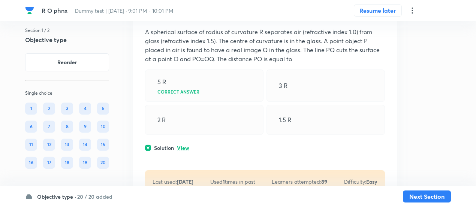
click at [186, 145] on p "View" at bounding box center [183, 148] width 12 height 6
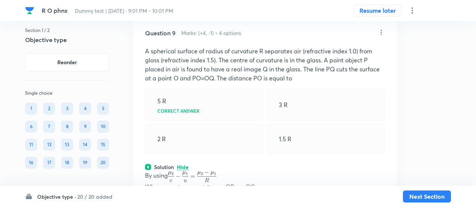
scroll to position [1834, 0]
click at [185, 69] on p "A spherical surface of radius of curvature R separates air (refractive index 1.…" at bounding box center [265, 64] width 240 height 36
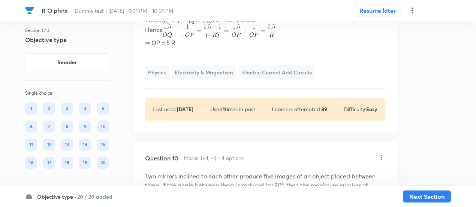
scroll to position [2002, 0]
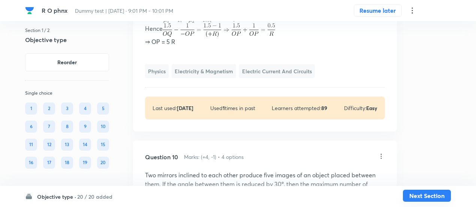
click at [440, 195] on button "Next Section" at bounding box center [427, 195] width 48 height 12
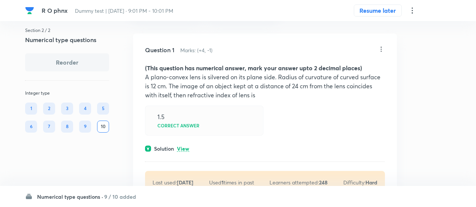
scroll to position [89, 0]
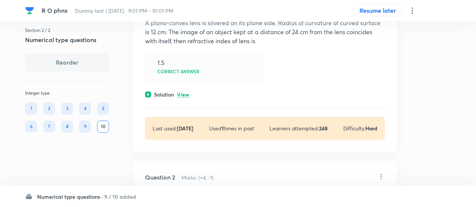
click at [188, 94] on p "View" at bounding box center [183, 95] width 12 height 6
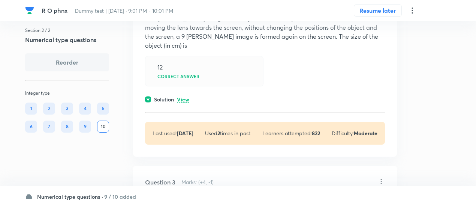
scroll to position [383, 0]
click at [187, 98] on p "View" at bounding box center [183, 99] width 12 height 6
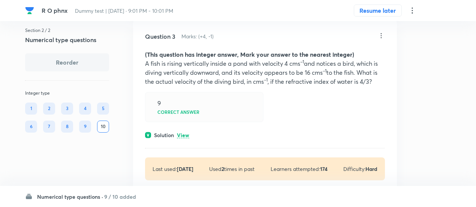
scroll to position [578, 0]
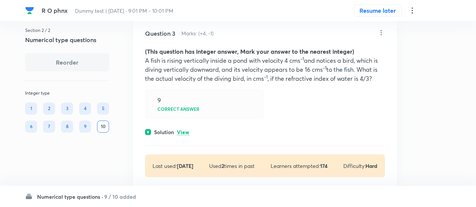
click at [185, 132] on p "View" at bounding box center [183, 132] width 12 height 6
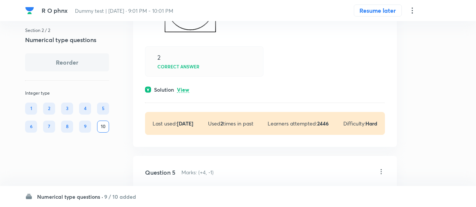
scroll to position [1116, 0]
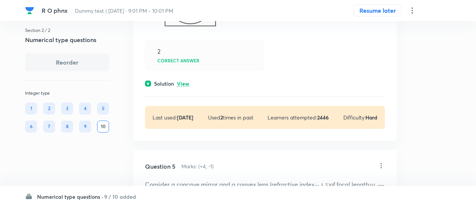
click at [183, 81] on p "View" at bounding box center [183, 84] width 12 height 6
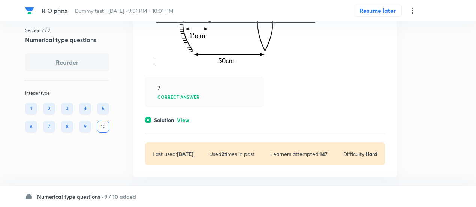
scroll to position [1507, 0]
click at [185, 117] on p "View" at bounding box center [183, 120] width 12 height 6
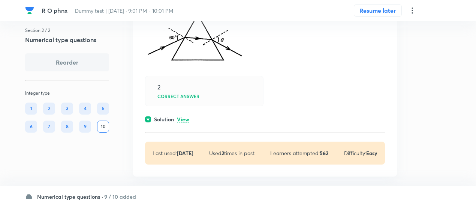
scroll to position [2184, 0]
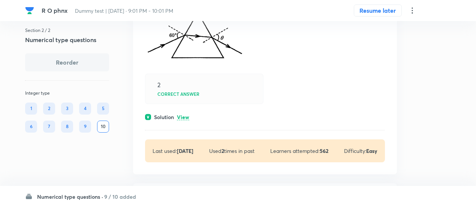
click at [186, 114] on p "View" at bounding box center [183, 117] width 12 height 6
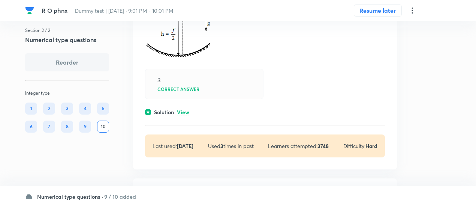
scroll to position [2615, 0]
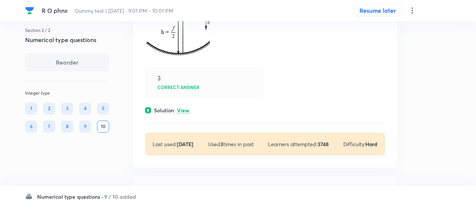
click at [186, 113] on p "View" at bounding box center [183, 111] width 12 height 6
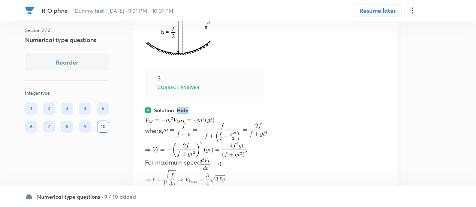
click at [186, 113] on p "Hide" at bounding box center [183, 111] width 12 height 6
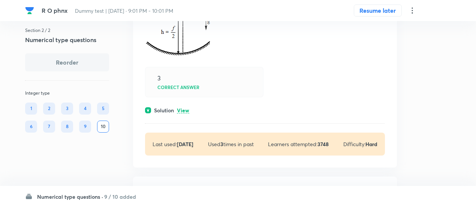
click at [186, 113] on p "View" at bounding box center [183, 111] width 12 height 6
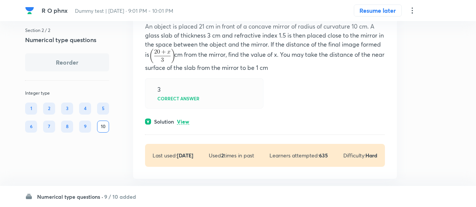
scroll to position [2899, 0]
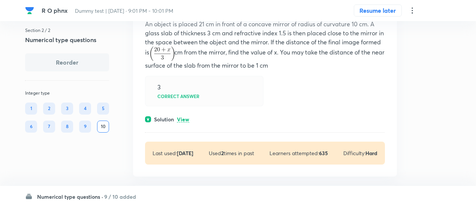
click at [179, 122] on p "View" at bounding box center [183, 120] width 12 height 6
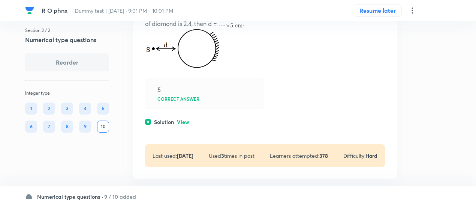
scroll to position [3342, 0]
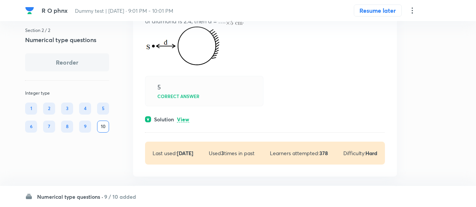
click at [179, 122] on p "View" at bounding box center [183, 120] width 12 height 6
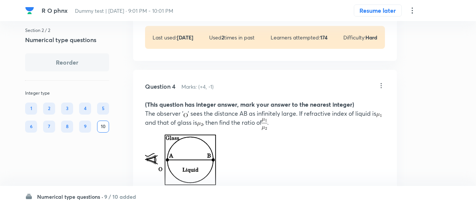
scroll to position [956, 0]
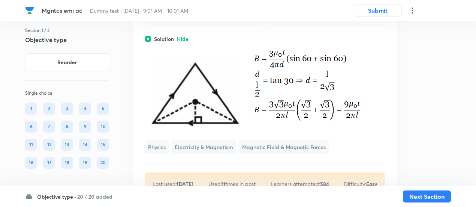
scroll to position [554, 0]
click at [210, 89] on p at bounding box center [265, 87] width 240 height 88
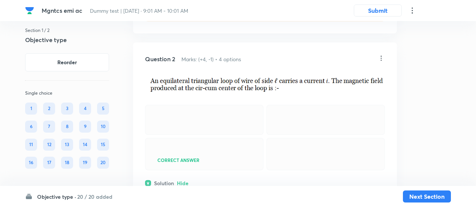
scroll to position [410, 0]
click at [179, 57] on div "Question 2 Marks: (+4, -1) • 4 options Correct answer Solution Hide Physics Ele…" at bounding box center [265, 197] width 264 height 308
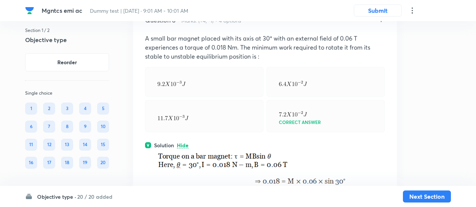
scroll to position [2748, 0]
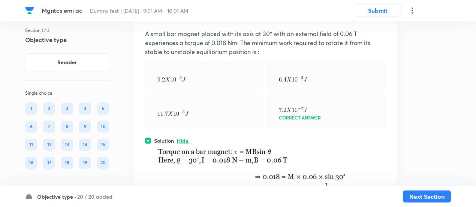
click at [218, 56] on p "A small bar magnet placed with its axis at 30° with an external field of 0.06 T…" at bounding box center [265, 42] width 240 height 27
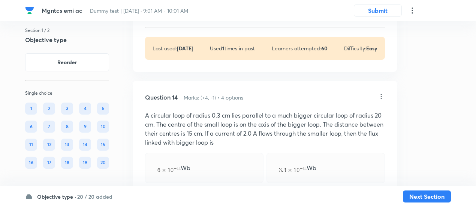
scroll to position [4854, 0]
click at [183, 17] on p "View" at bounding box center [183, 15] width 12 height 6
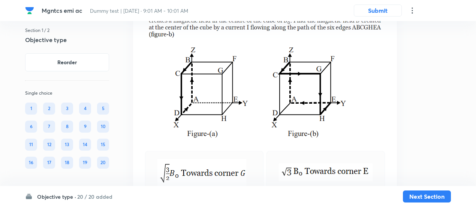
scroll to position [1182, 0]
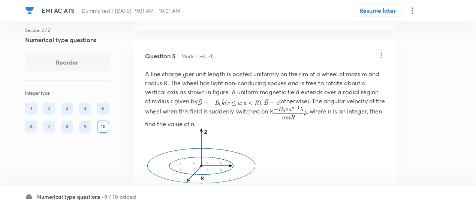
click at [93, 194] on h6 "Numerical type questions ·" at bounding box center [70, 196] width 66 height 8
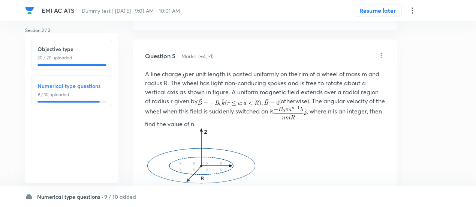
click at [77, 48] on h6 "Objective type" at bounding box center [72, 49] width 68 height 8
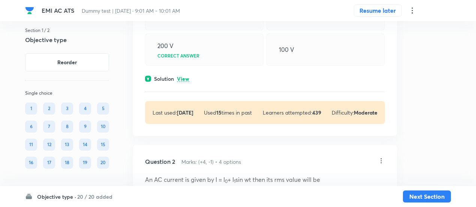
scroll to position [168, 0]
click at [191, 81] on div "Solution View" at bounding box center [265, 78] width 240 height 8
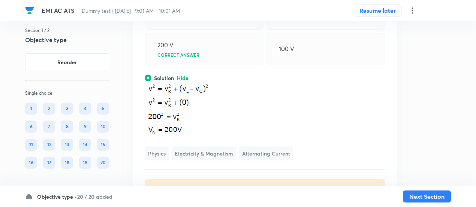
click at [170, 116] on img at bounding box center [179, 108] width 68 height 53
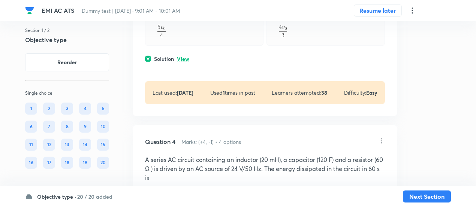
scroll to position [726, 0]
click at [183, 58] on p "View" at bounding box center [183, 59] width 12 height 6
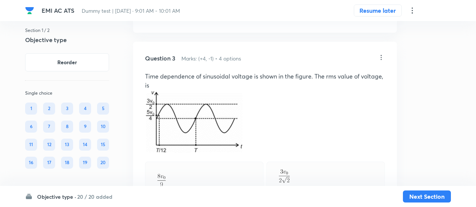
scroll to position [540, 0]
click at [191, 104] on img at bounding box center [194, 121] width 99 height 63
click at [431, 201] on button "Next Section" at bounding box center [427, 195] width 48 height 12
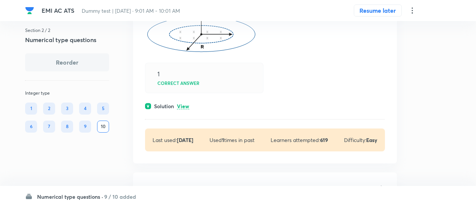
scroll to position [1045, 0]
click at [182, 105] on p "View" at bounding box center [183, 106] width 12 height 6
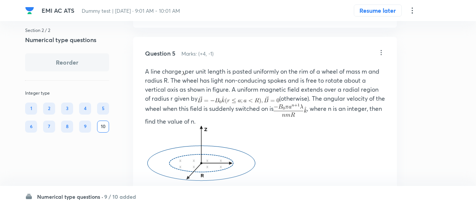
scroll to position [915, 0]
click at [185, 119] on p "A line charge per unit length is pasted uniformly on the rim of a wheel of mass…" at bounding box center [265, 96] width 240 height 59
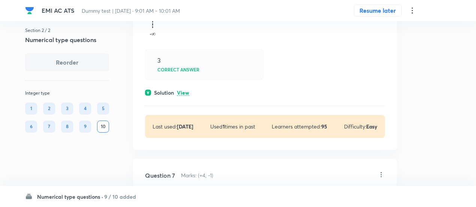
scroll to position [1419, 0]
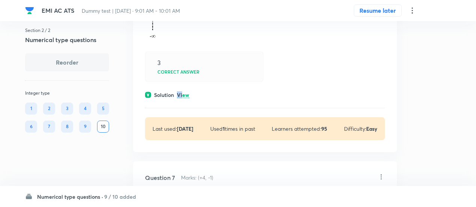
drag, startPoint x: 173, startPoint y: 85, endPoint x: 185, endPoint y: 93, distance: 14.7
click at [185, 93] on div "Question 6 Marks: (+4, -1) If mutual inductance of the given system is then fin…" at bounding box center [265, 26] width 264 height 251
click at [185, 93] on p "View" at bounding box center [183, 95] width 12 height 6
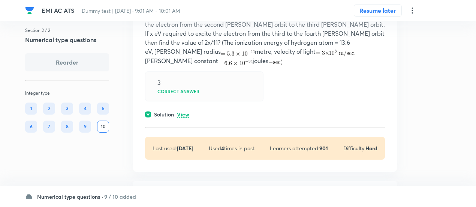
scroll to position [1897, 0]
click at [185, 111] on p "View" at bounding box center [183, 114] width 12 height 6
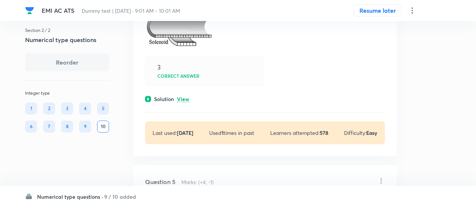
scroll to position [790, 0]
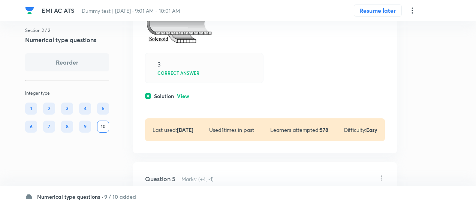
click at [185, 95] on p "View" at bounding box center [183, 96] width 12 height 6
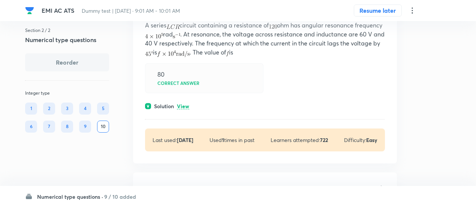
scroll to position [551, 0]
click at [185, 103] on p "View" at bounding box center [183, 106] width 12 height 6
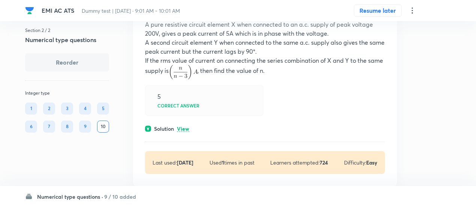
scroll to position [351, 0]
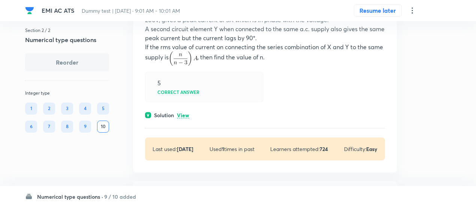
click at [186, 114] on p "View" at bounding box center [183, 116] width 12 height 6
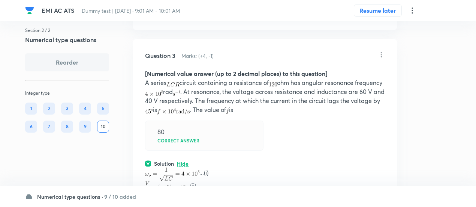
scroll to position [670, 0]
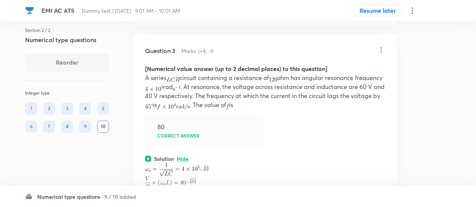
drag, startPoint x: 209, startPoint y: 83, endPoint x: 191, endPoint y: -1, distance: 86.1
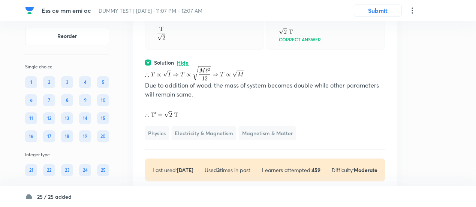
click at [187, 99] on p "Due to addition of wood, the mass of system becomes double while other paramete…" at bounding box center [265, 90] width 240 height 18
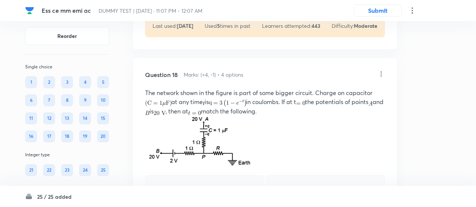
scroll to position [6534, 0]
click at [189, 116] on img at bounding box center [199, 141] width 108 height 51
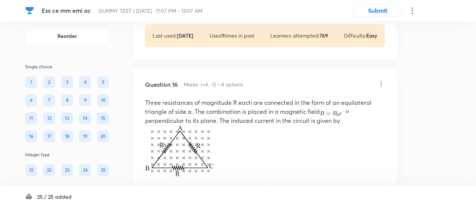
scroll to position [5595, 0]
click at [204, 98] on p "Three resistances of magnitude R each are connected in the form of an equilater…" at bounding box center [265, 111] width 240 height 27
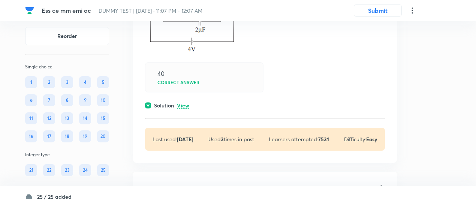
scroll to position [8392, 0]
click at [185, 108] on p "View" at bounding box center [183, 105] width 12 height 6
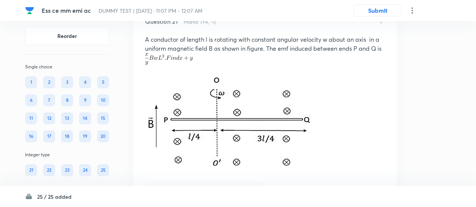
scroll to position [7571, 0]
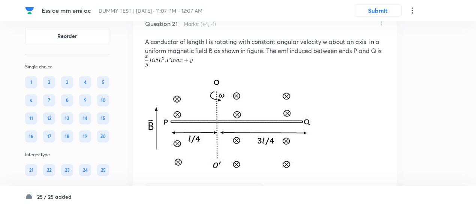
click at [191, 67] on img at bounding box center [169, 61] width 48 height 12
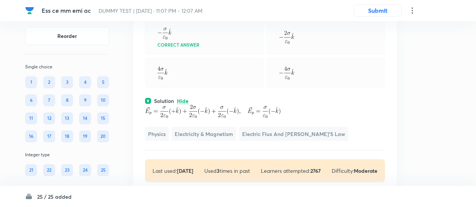
scroll to position [7349, 0]
